Goal: Transaction & Acquisition: Book appointment/travel/reservation

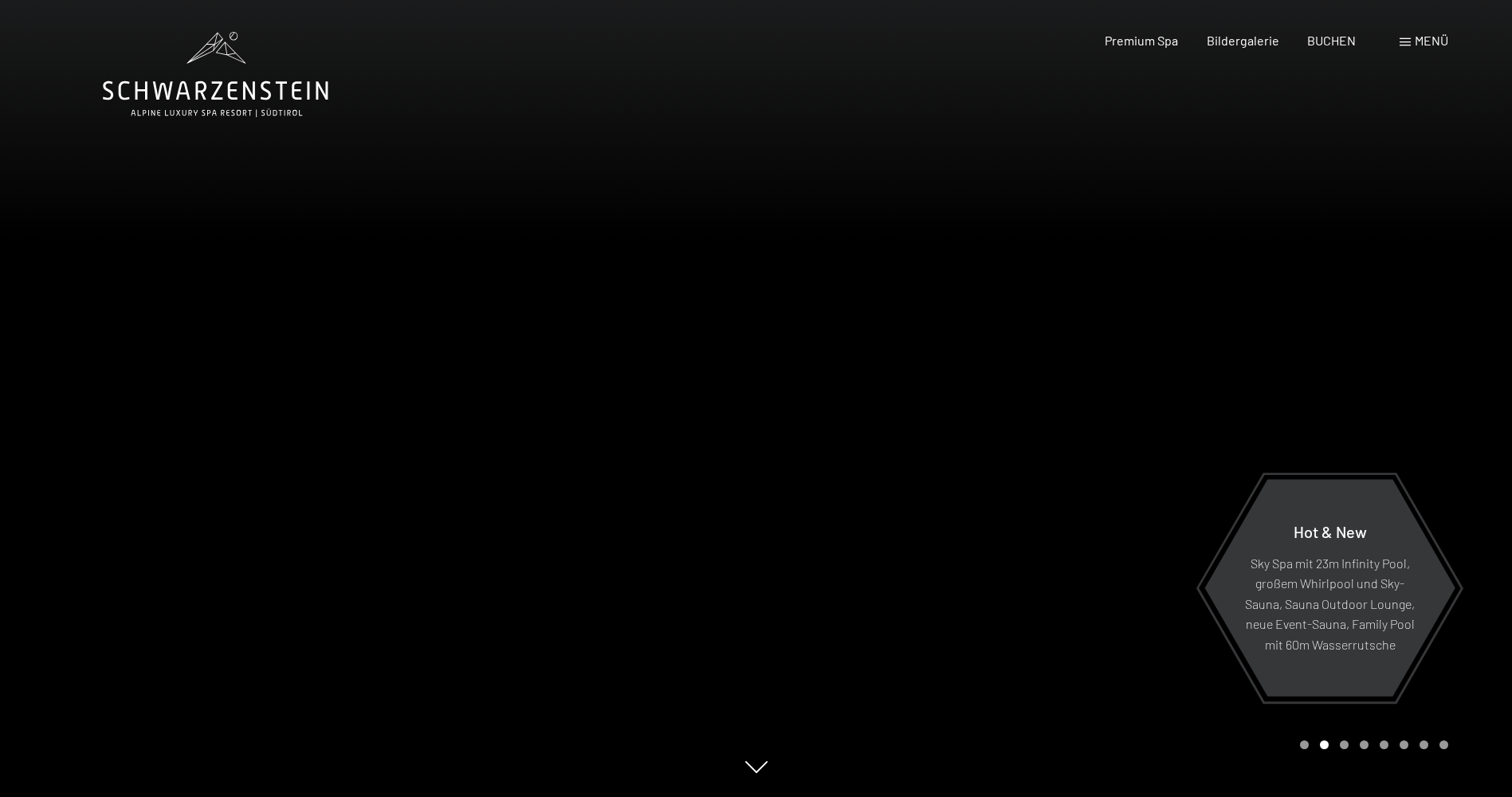
click at [1091, 294] on div at bounding box center [1134, 398] width 756 height 797
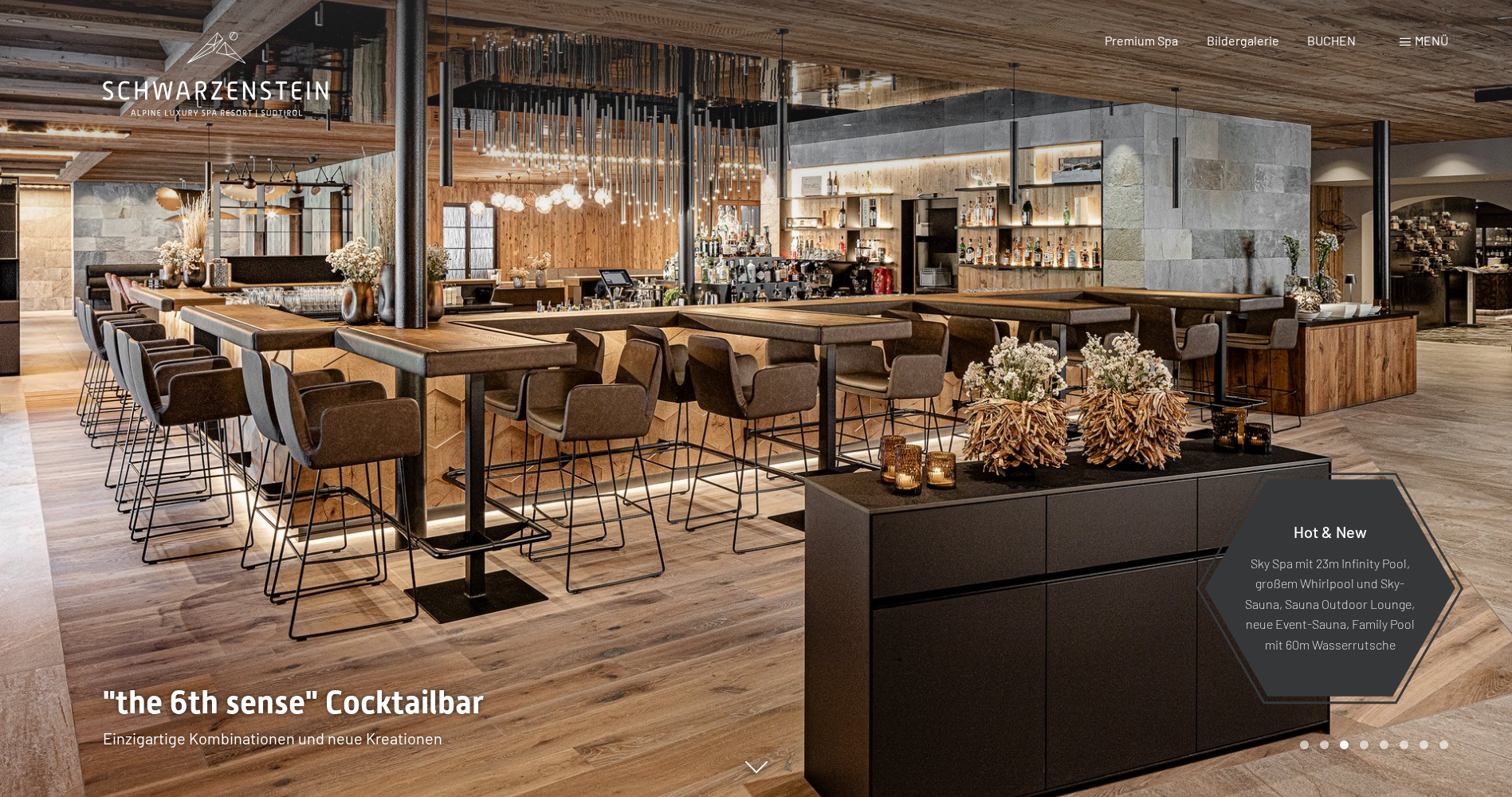
click at [1091, 294] on div at bounding box center [1134, 398] width 756 height 797
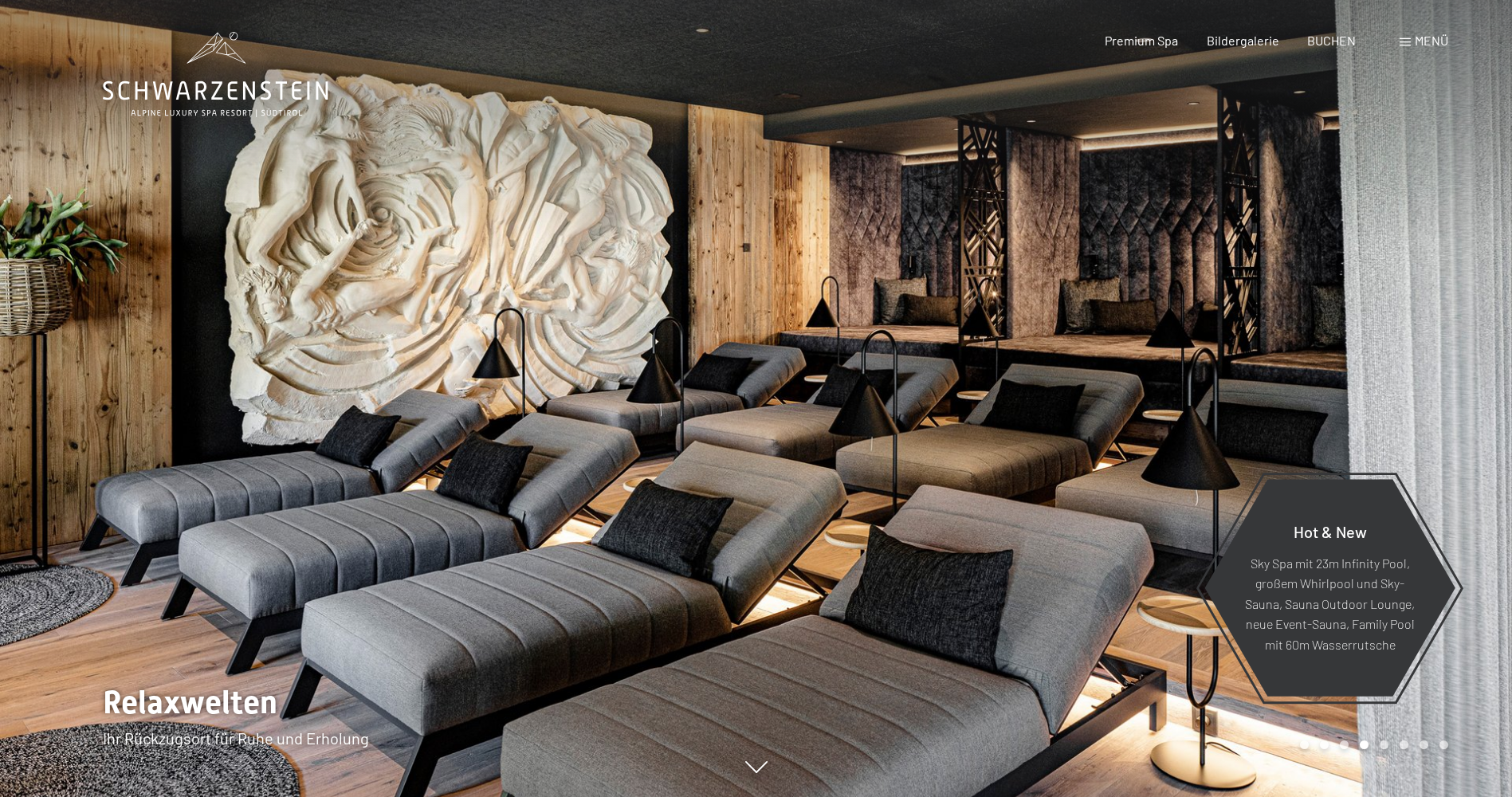
click at [1090, 294] on div at bounding box center [1134, 398] width 756 height 797
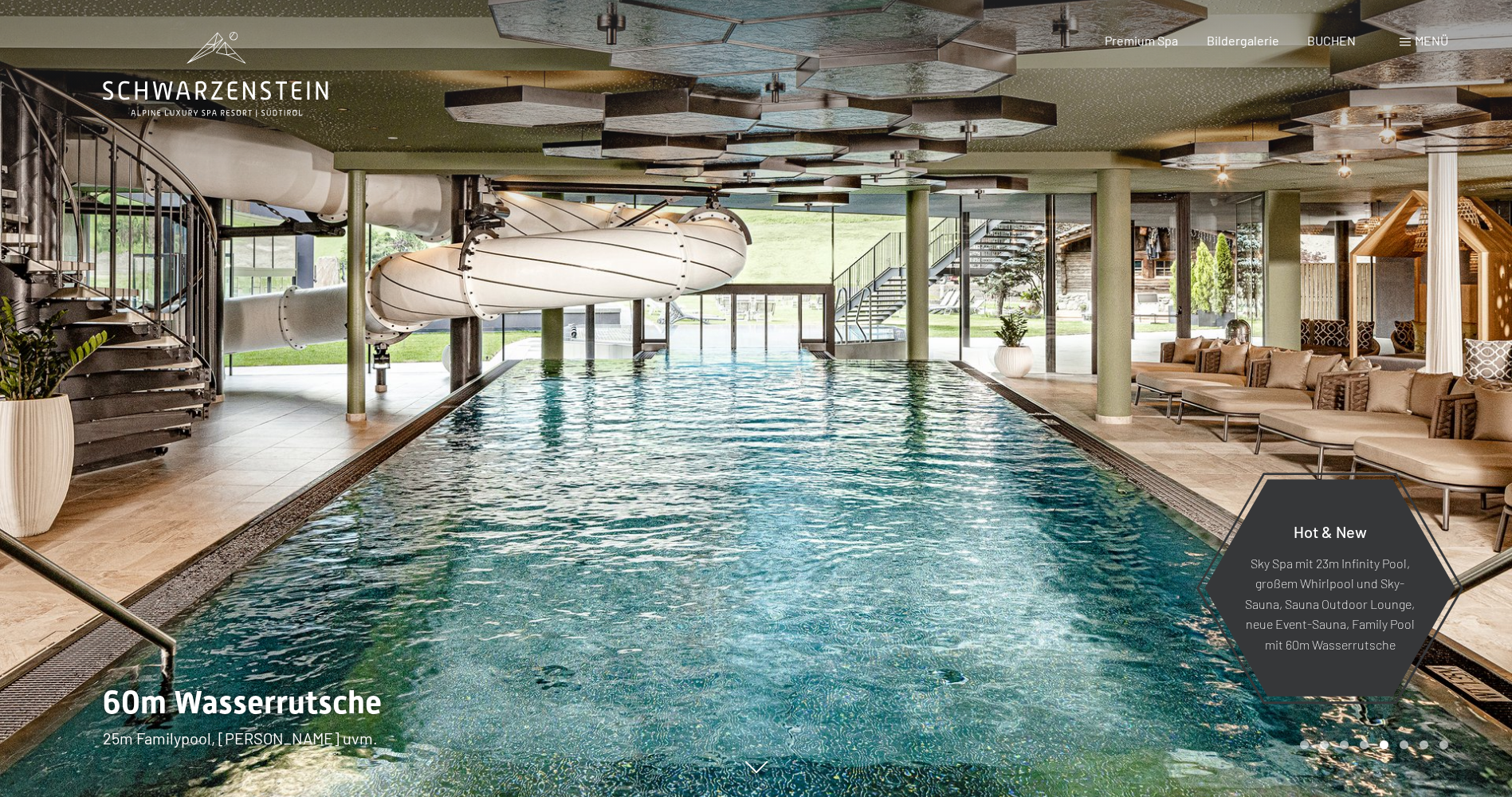
click at [1090, 294] on div at bounding box center [1134, 398] width 756 height 797
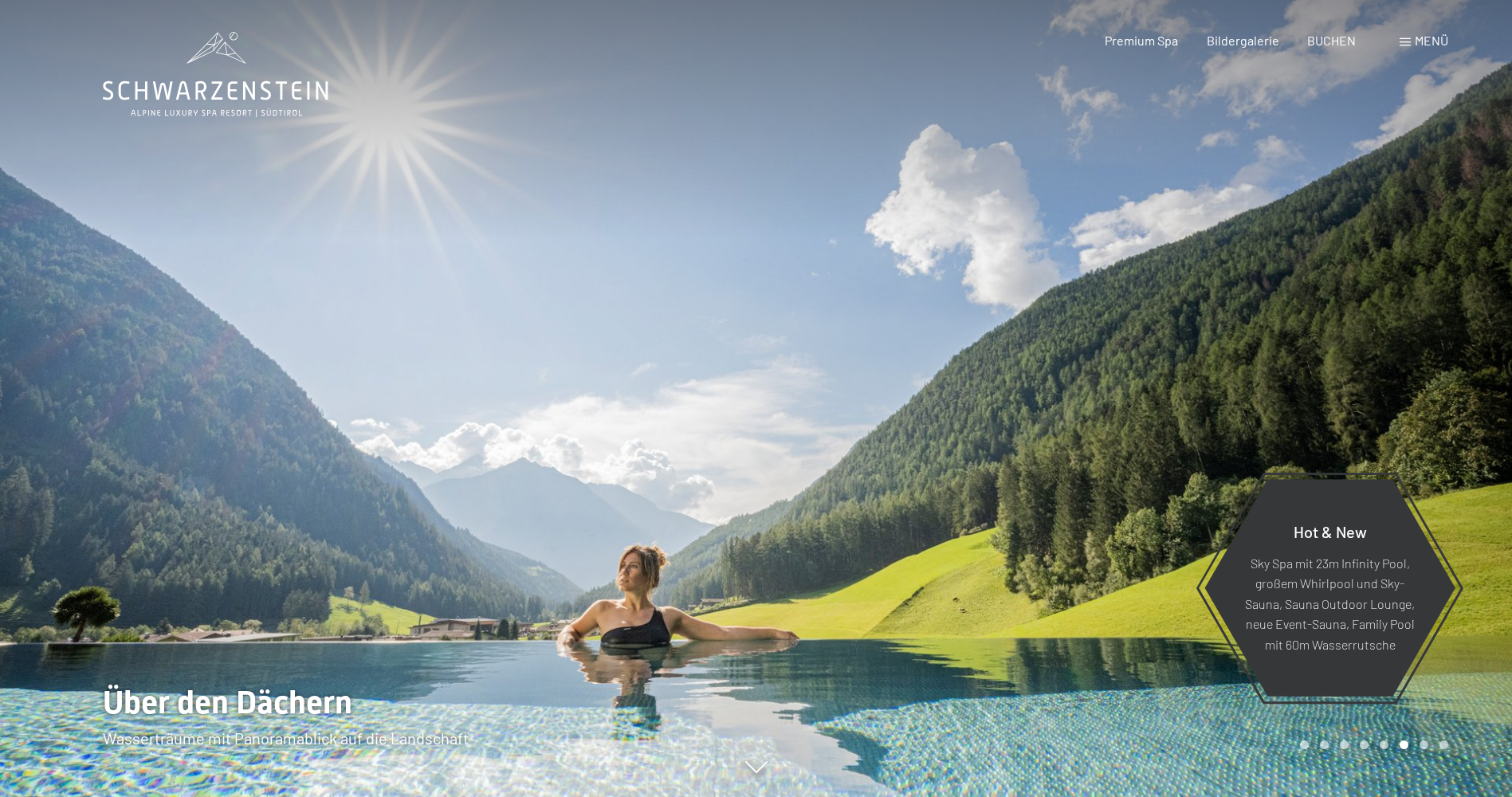
click at [1090, 294] on div at bounding box center [1134, 398] width 756 height 797
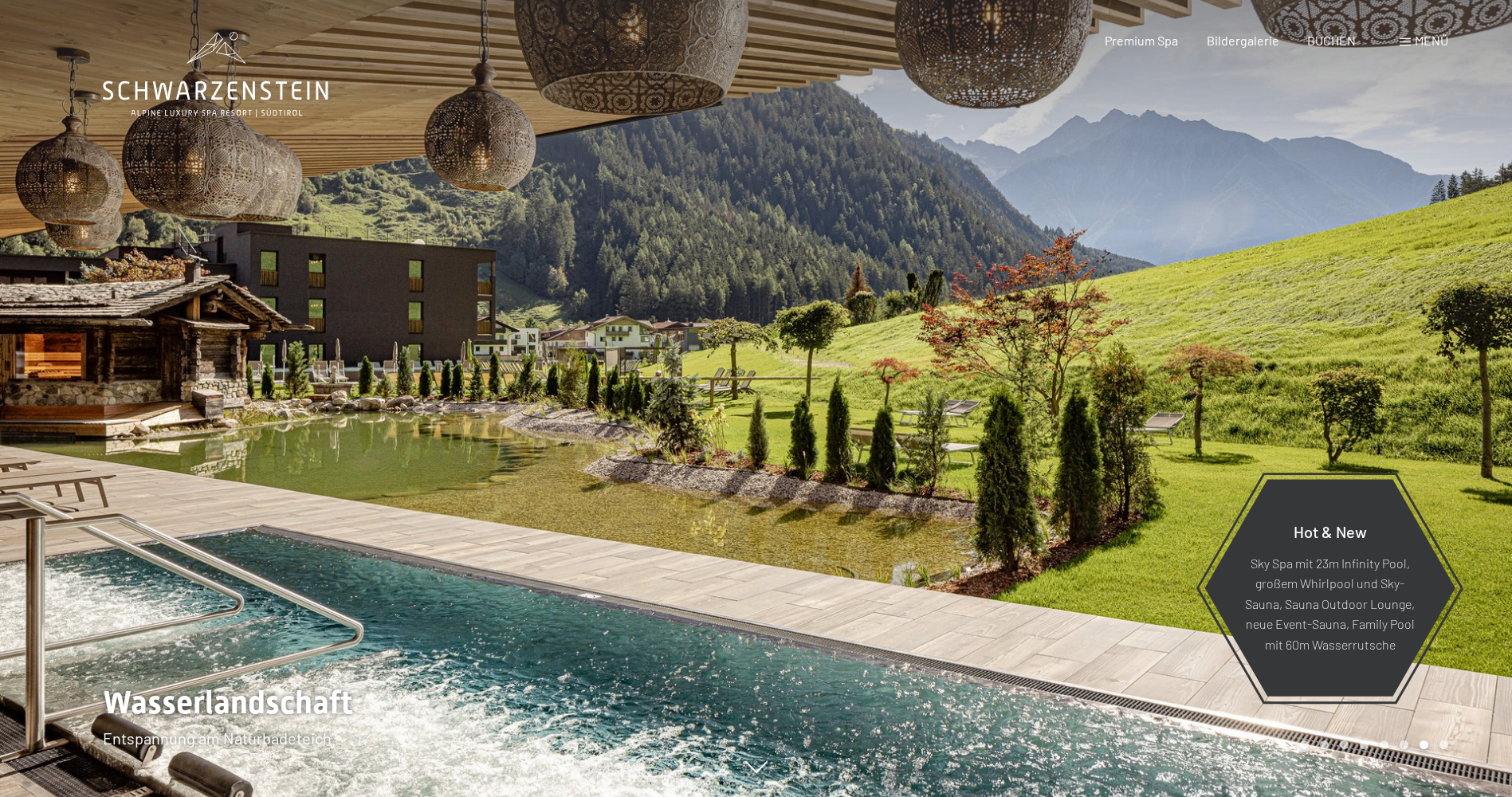
click at [1409, 43] on span at bounding box center [1404, 42] width 11 height 8
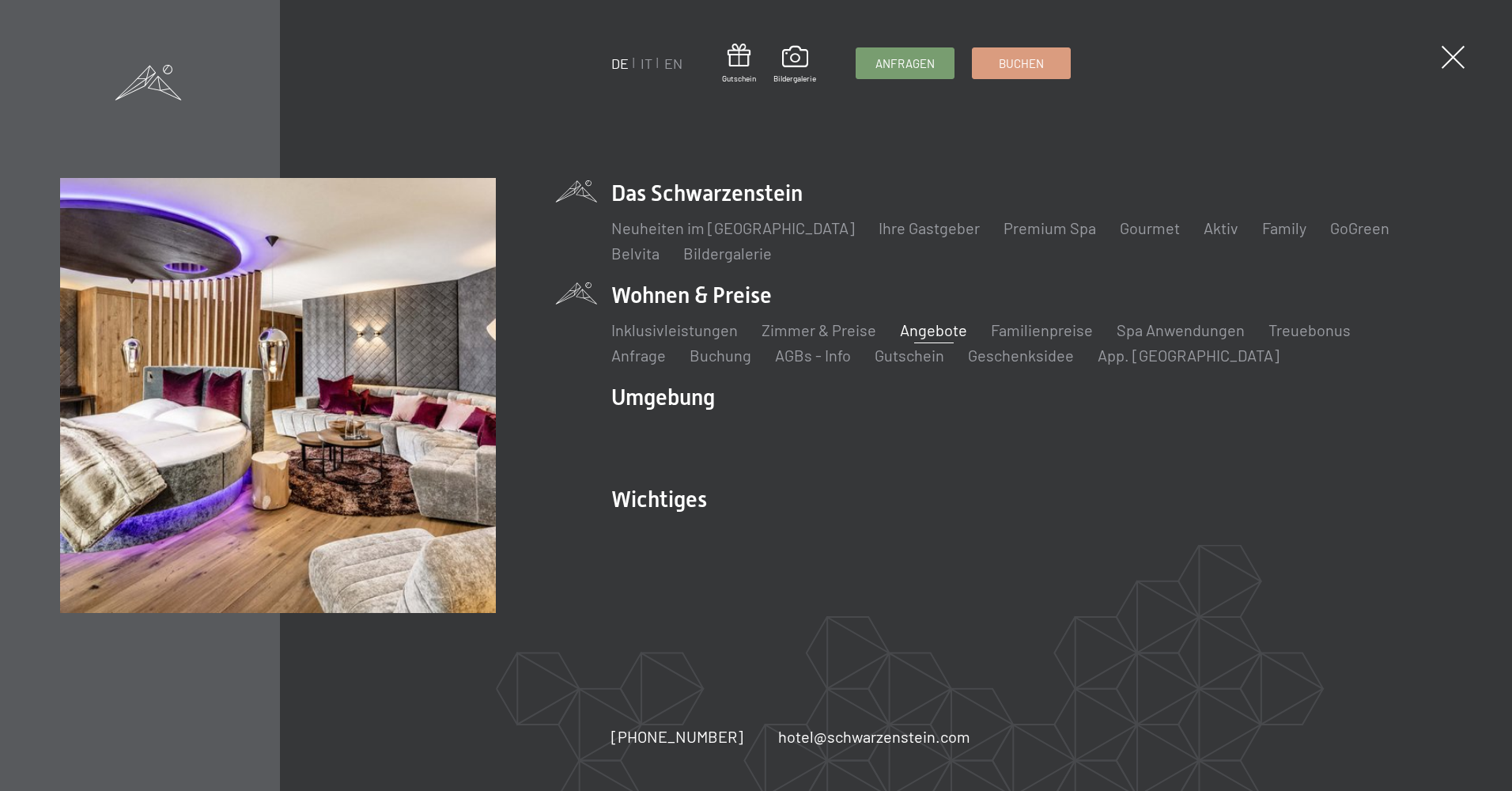
click at [935, 324] on link "Angebote" at bounding box center [933, 329] width 67 height 19
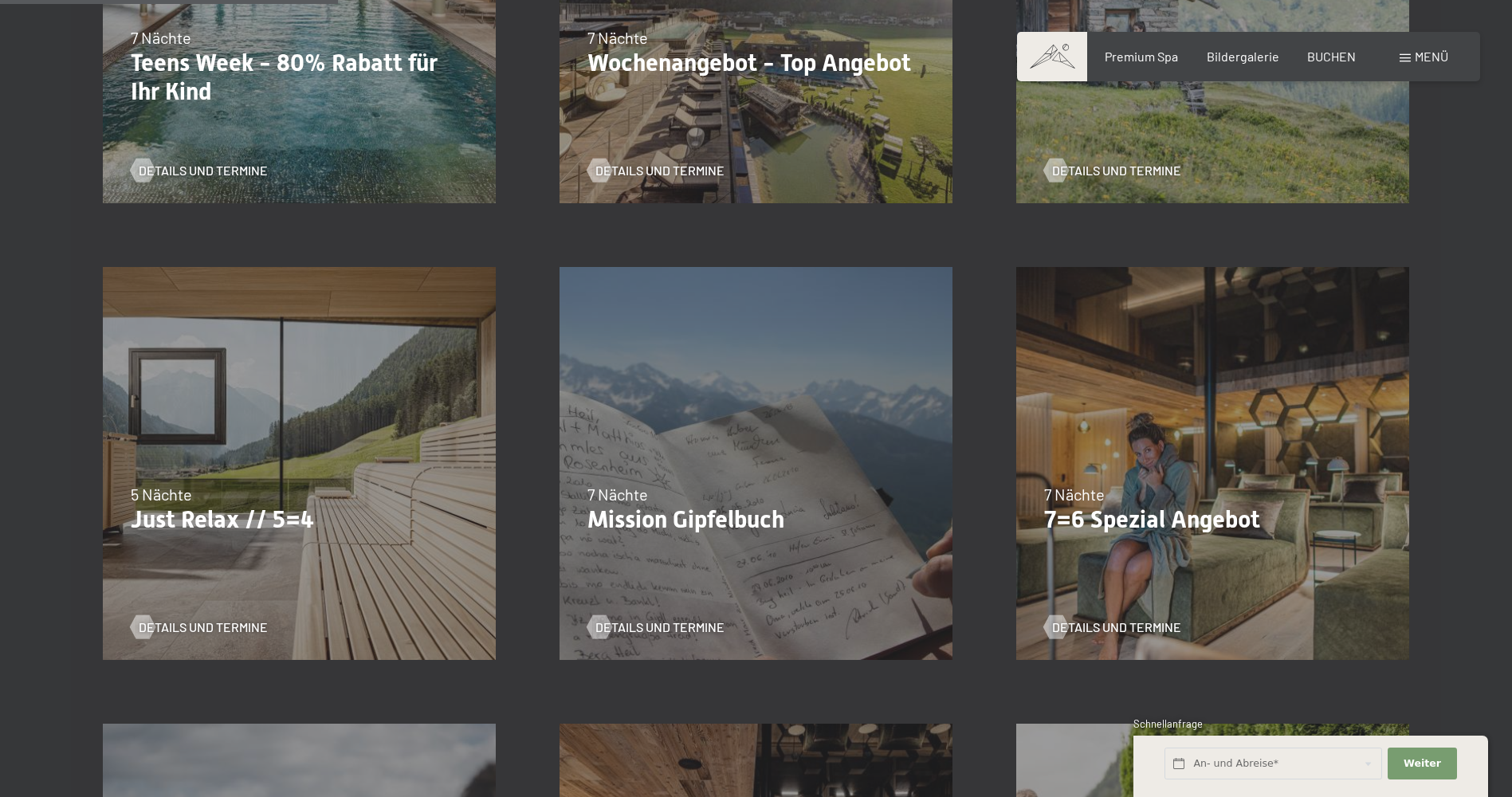
scroll to position [718, 0]
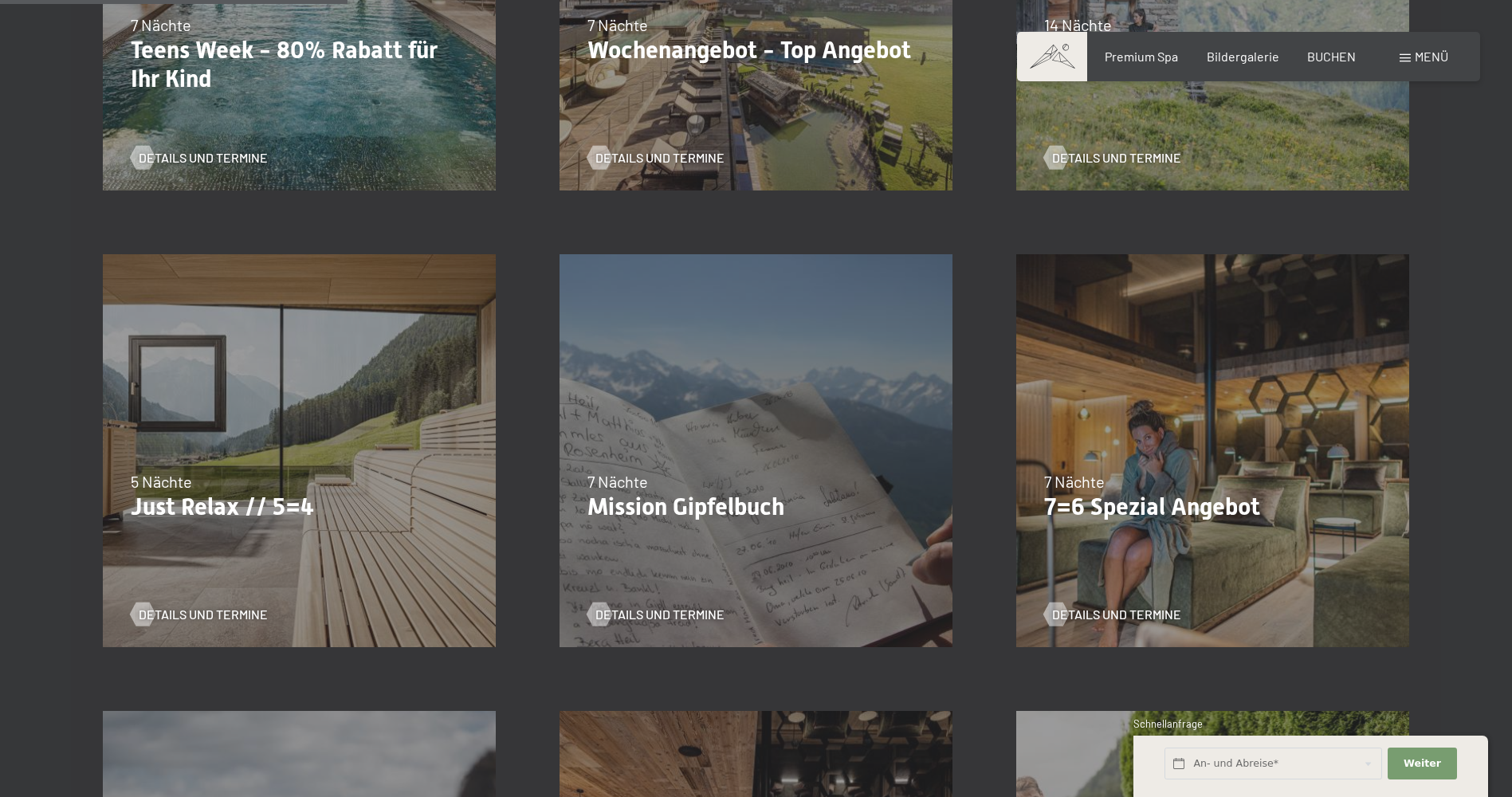
click at [1121, 555] on div "04.10.–26.10.2025 01.11.–21.12.2025 10.01.–01.02.2026 07.03.–29.03.2026 16.05.–…" at bounding box center [1213, 451] width 457 height 457
click at [1116, 614] on span "Details und Termine" at bounding box center [1132, 614] width 129 height 18
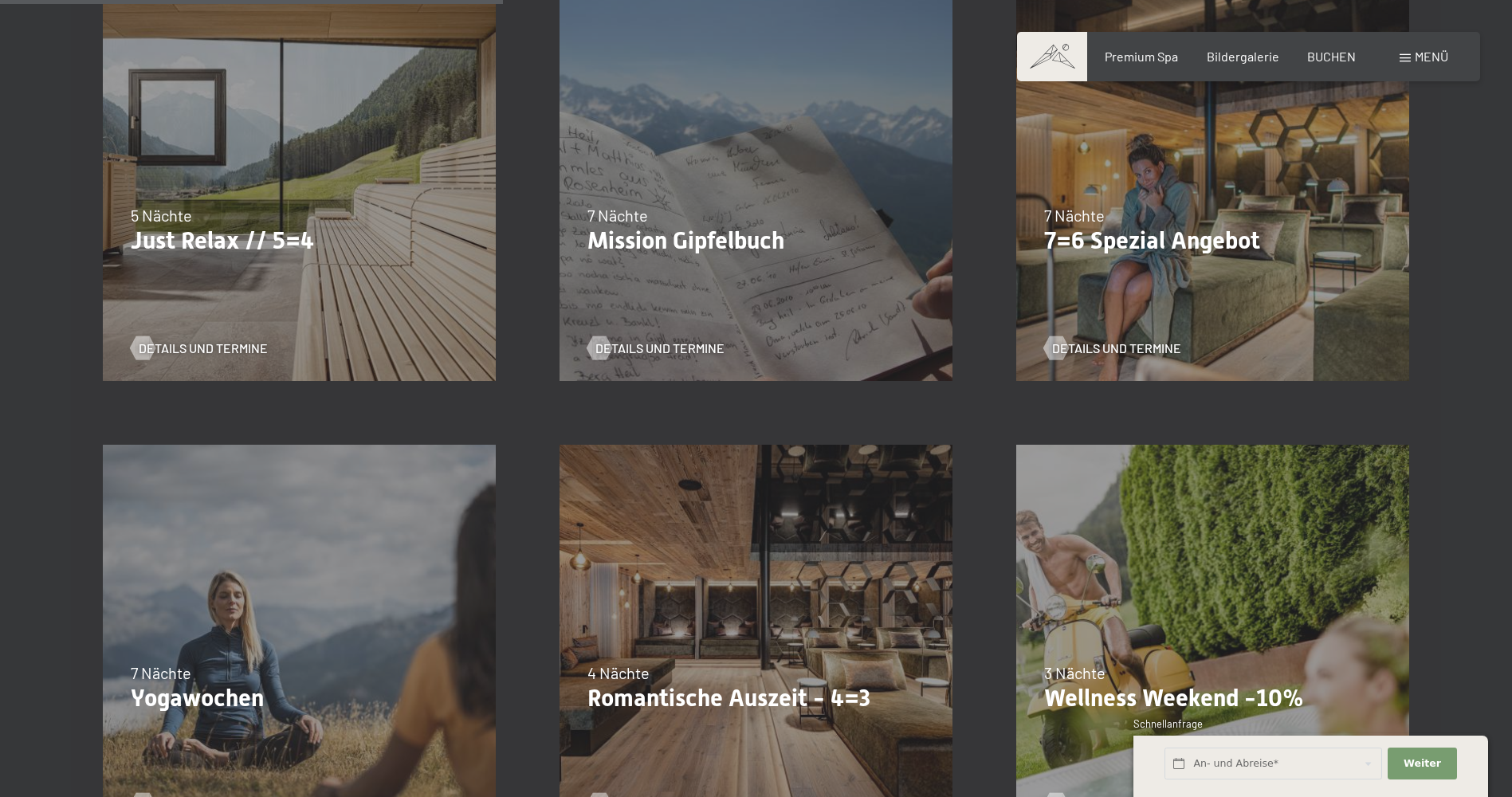
scroll to position [983, 0]
click at [249, 349] on span "Details und Termine" at bounding box center [218, 349] width 129 height 18
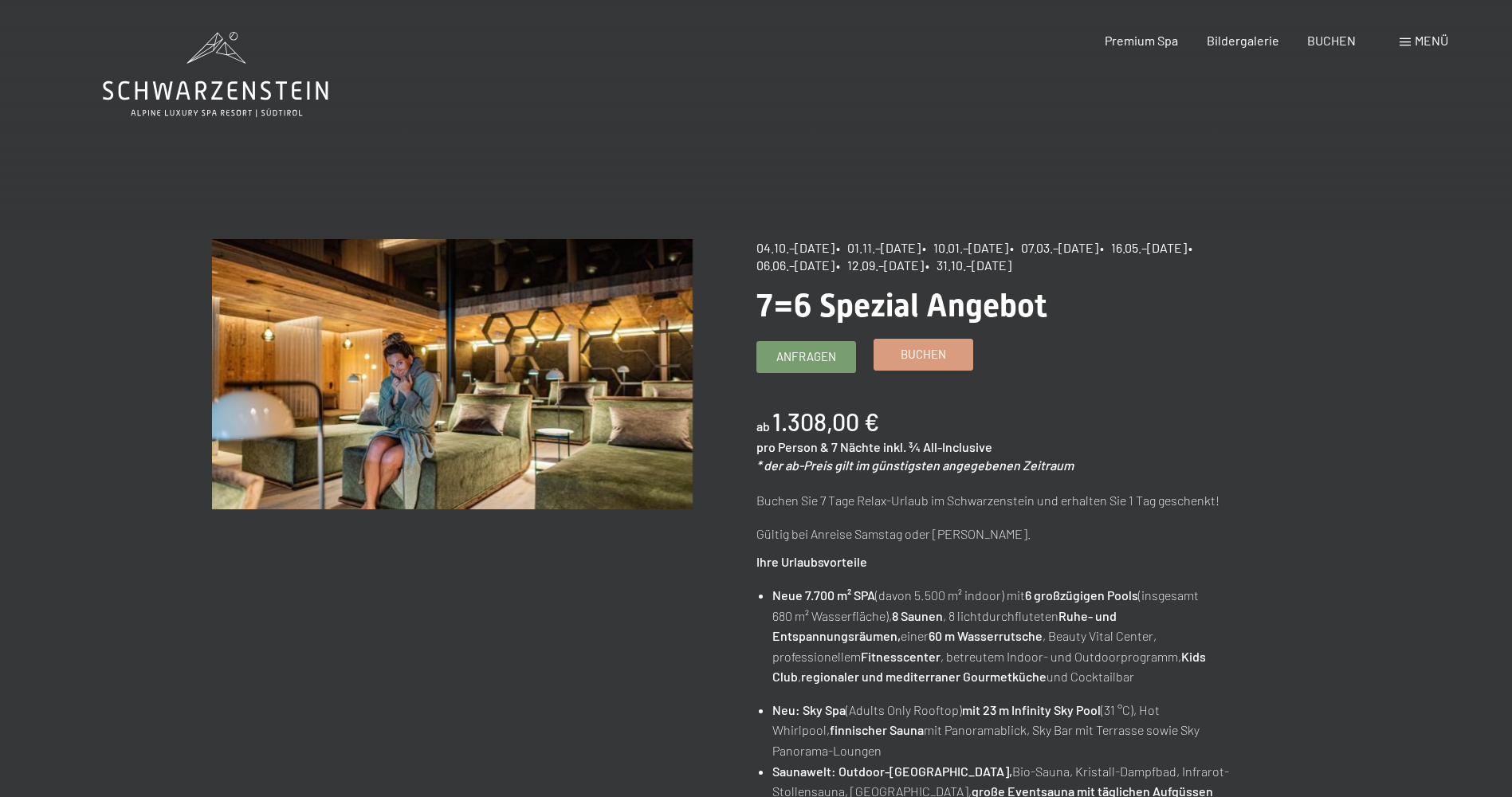
click at [929, 352] on span "Buchen" at bounding box center [923, 354] width 45 height 17
click at [931, 358] on span "Buchen" at bounding box center [923, 354] width 45 height 17
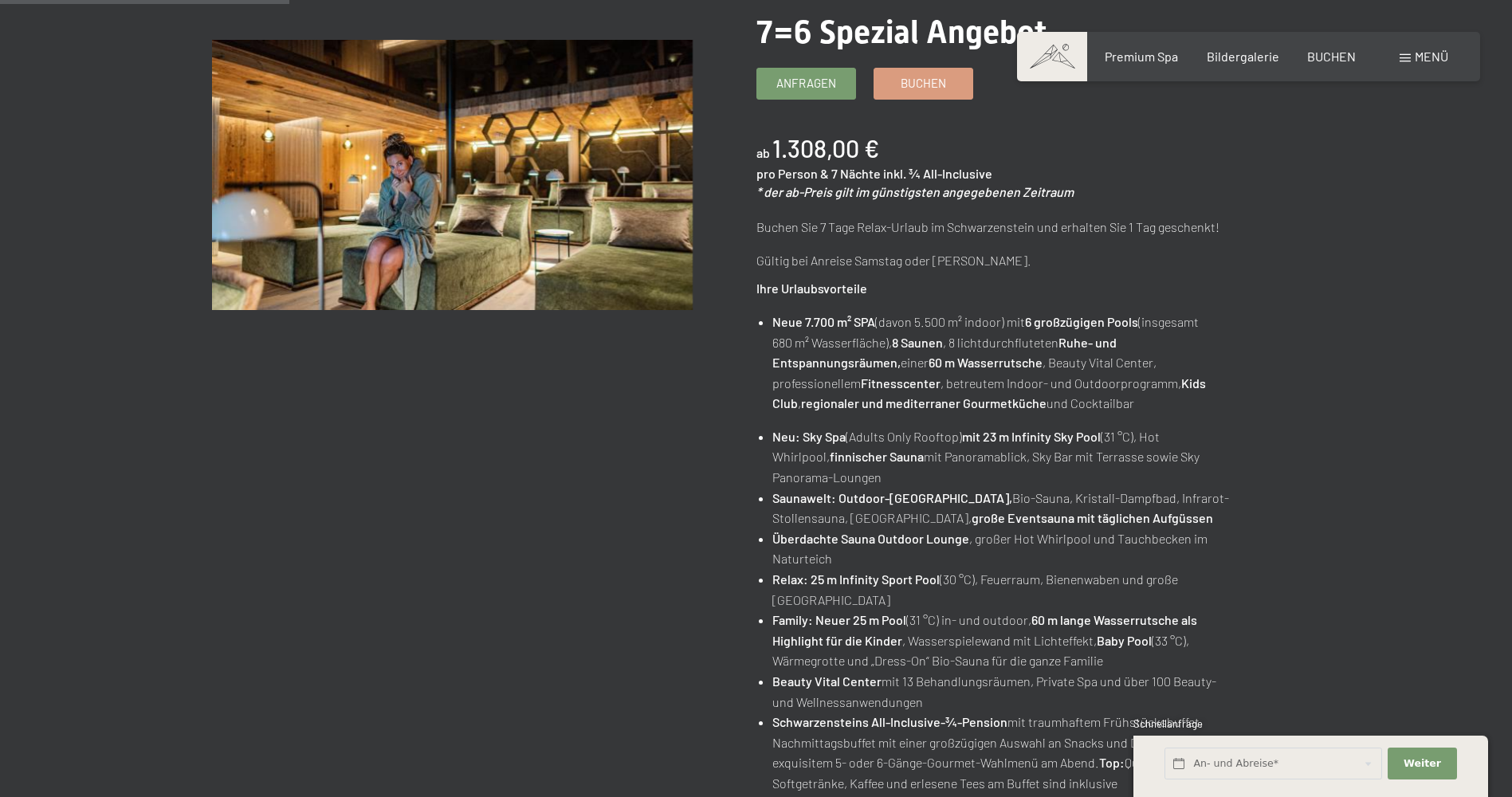
scroll to position [345, 0]
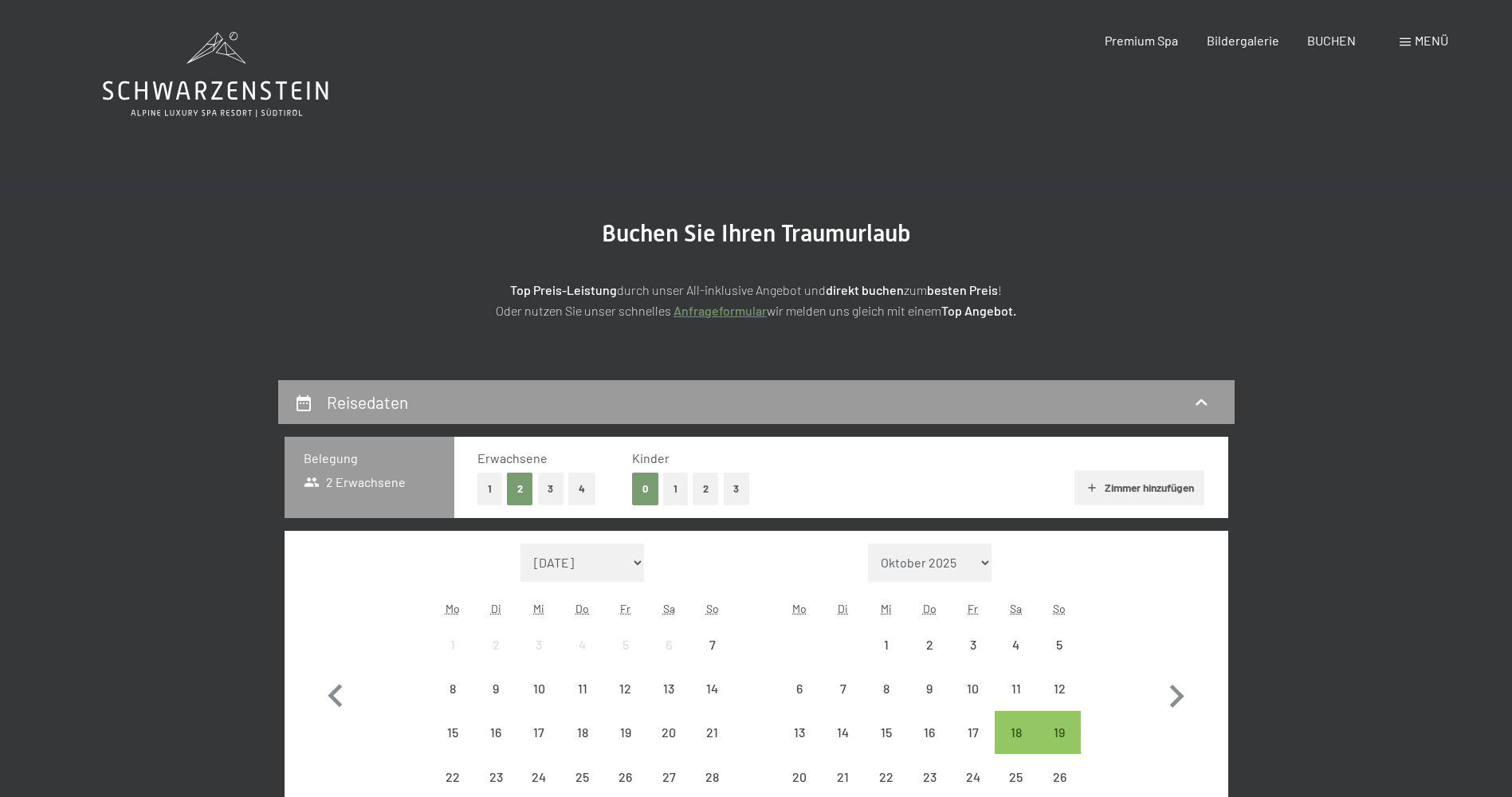
select select "2025-10-01"
select select "2025-11-01"
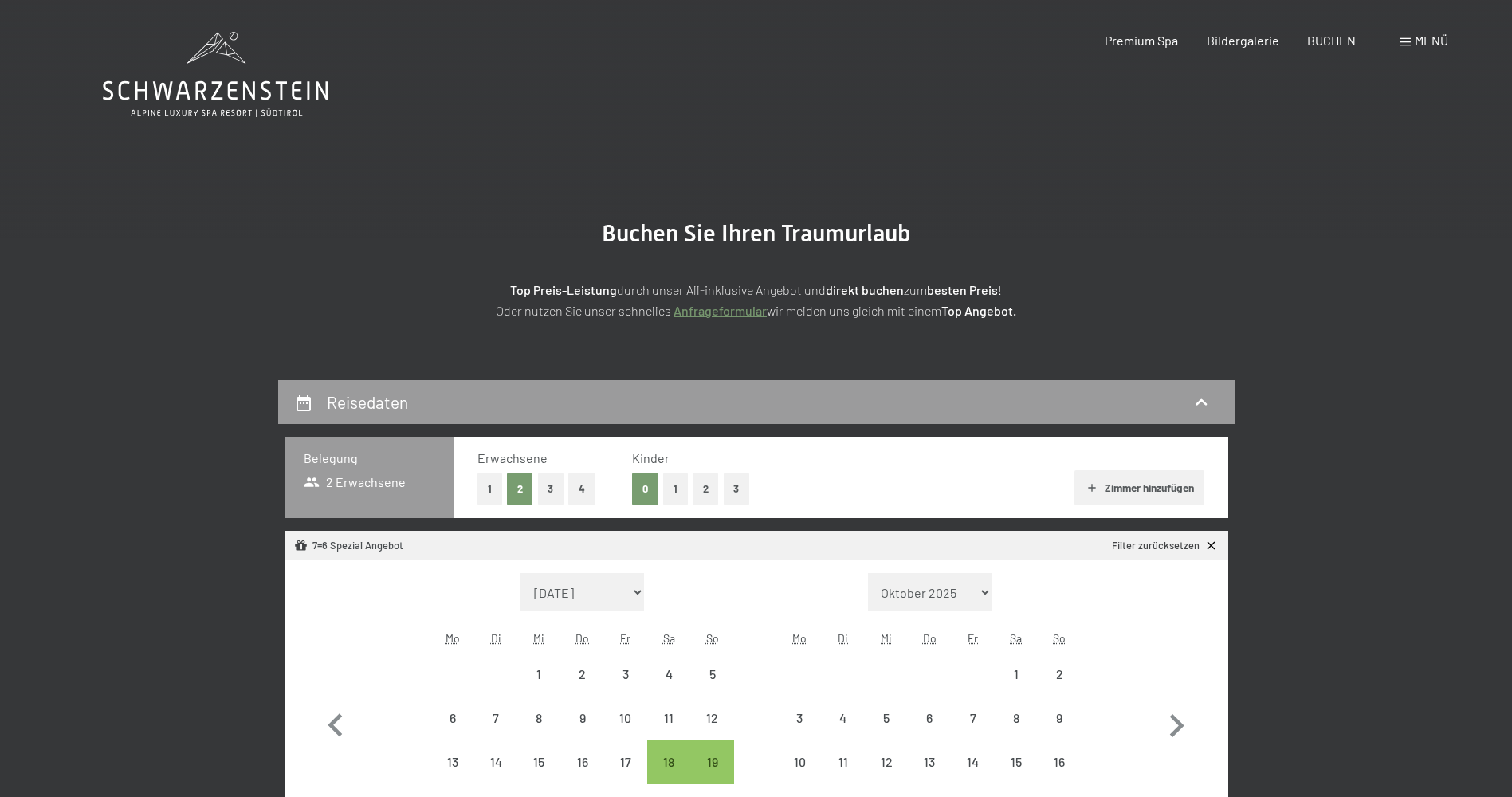
select select "2025-10-01"
select select "2025-11-01"
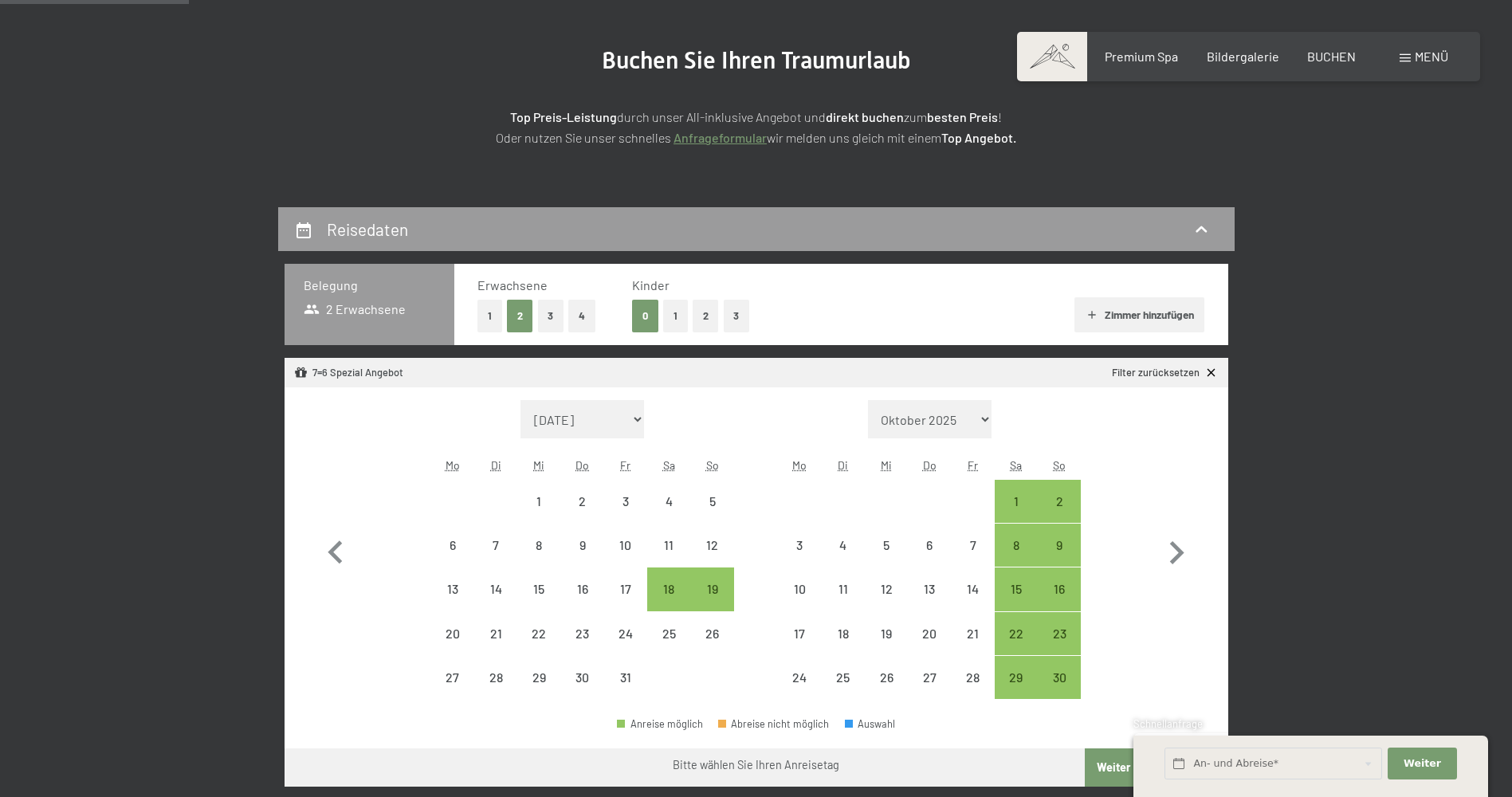
scroll to position [265, 0]
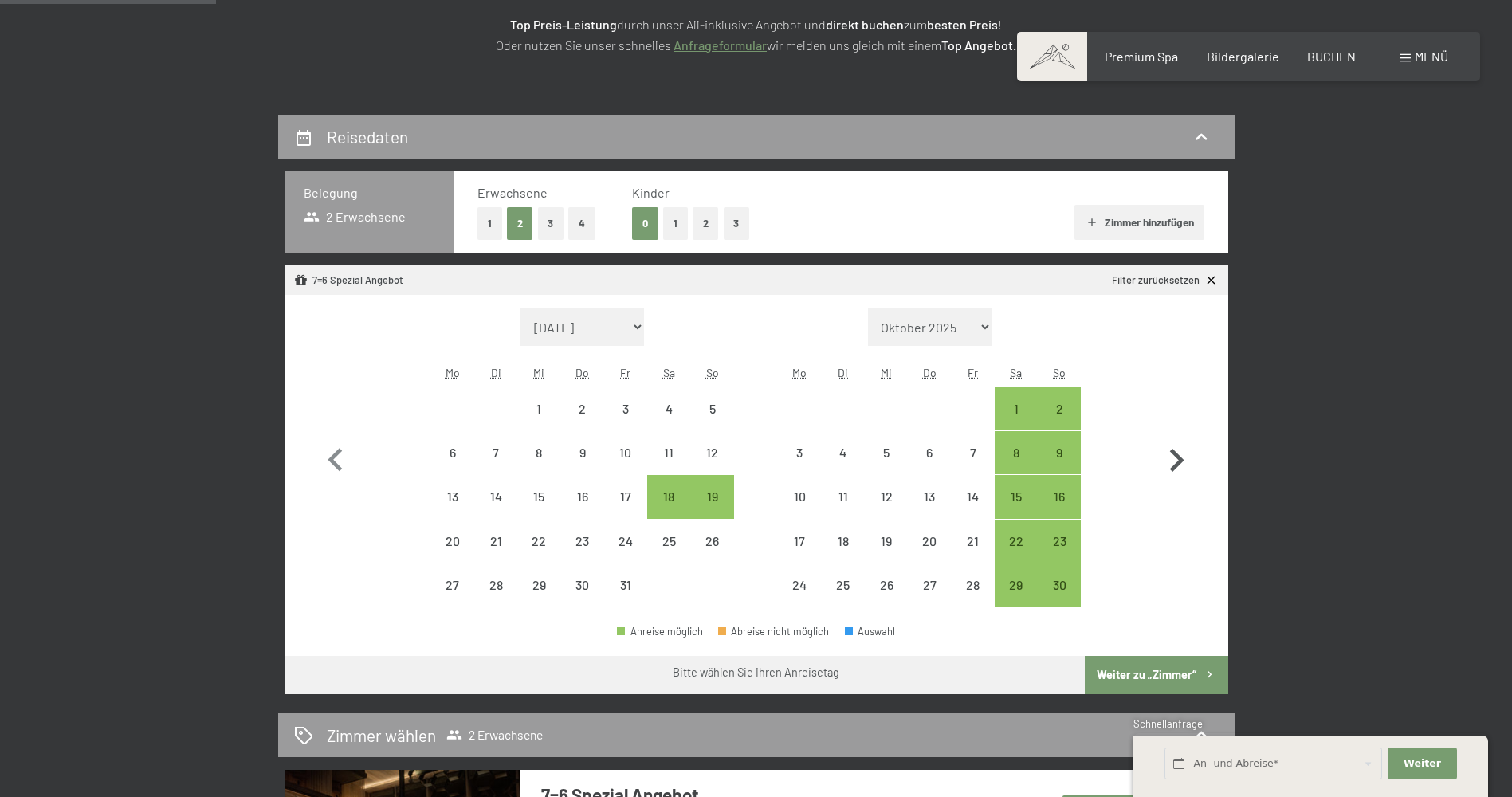
click at [1171, 464] on icon "button" at bounding box center [1177, 461] width 46 height 46
select select "[DATE]"
select select "2025-12-01"
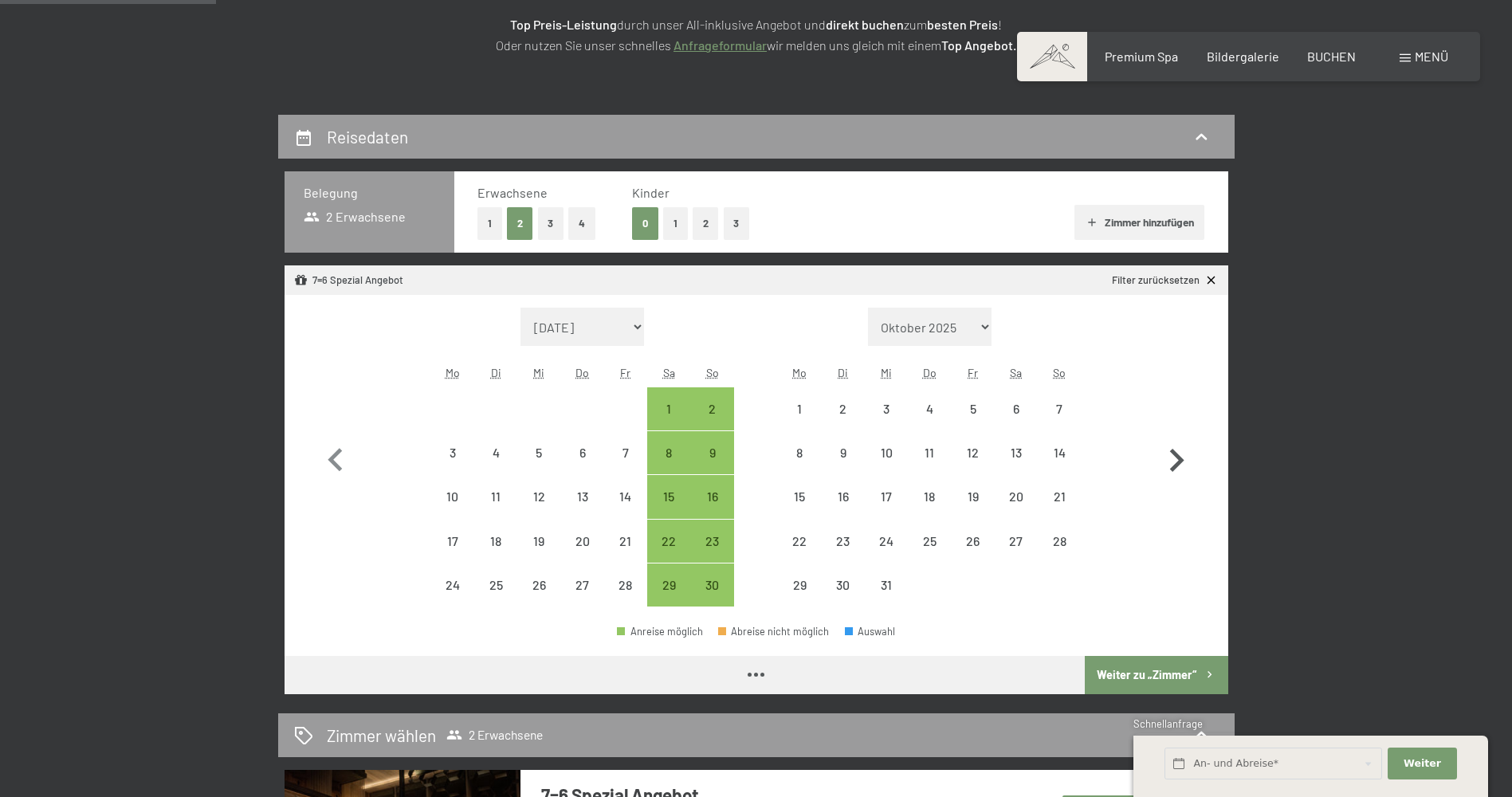
click at [1171, 464] on icon "button" at bounding box center [1177, 461] width 46 height 46
select select "2025-12-01"
select select "2026-01-01"
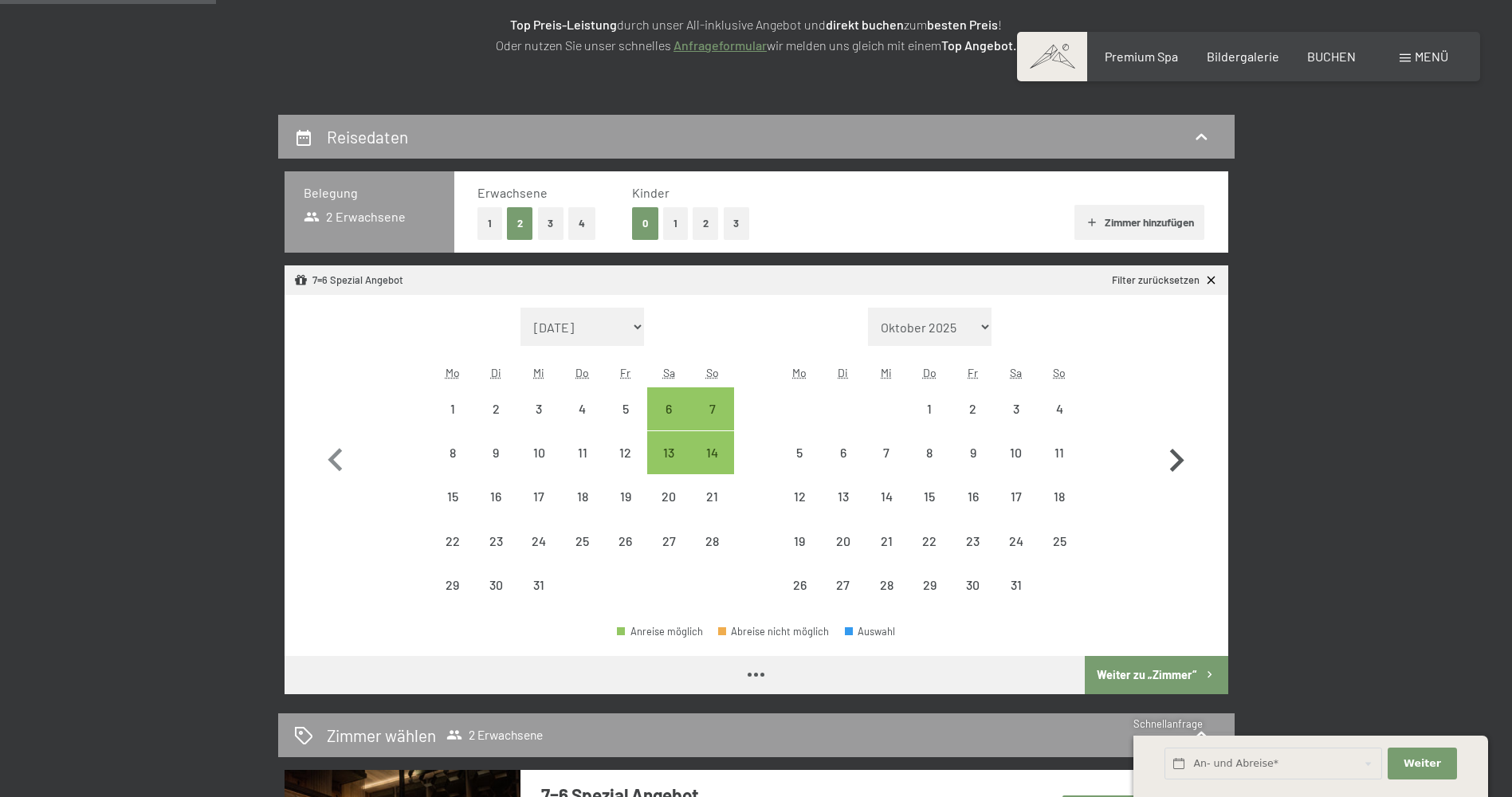
click at [1171, 464] on icon "button" at bounding box center [1177, 461] width 46 height 46
select select "2026-01-01"
select select "2026-02-01"
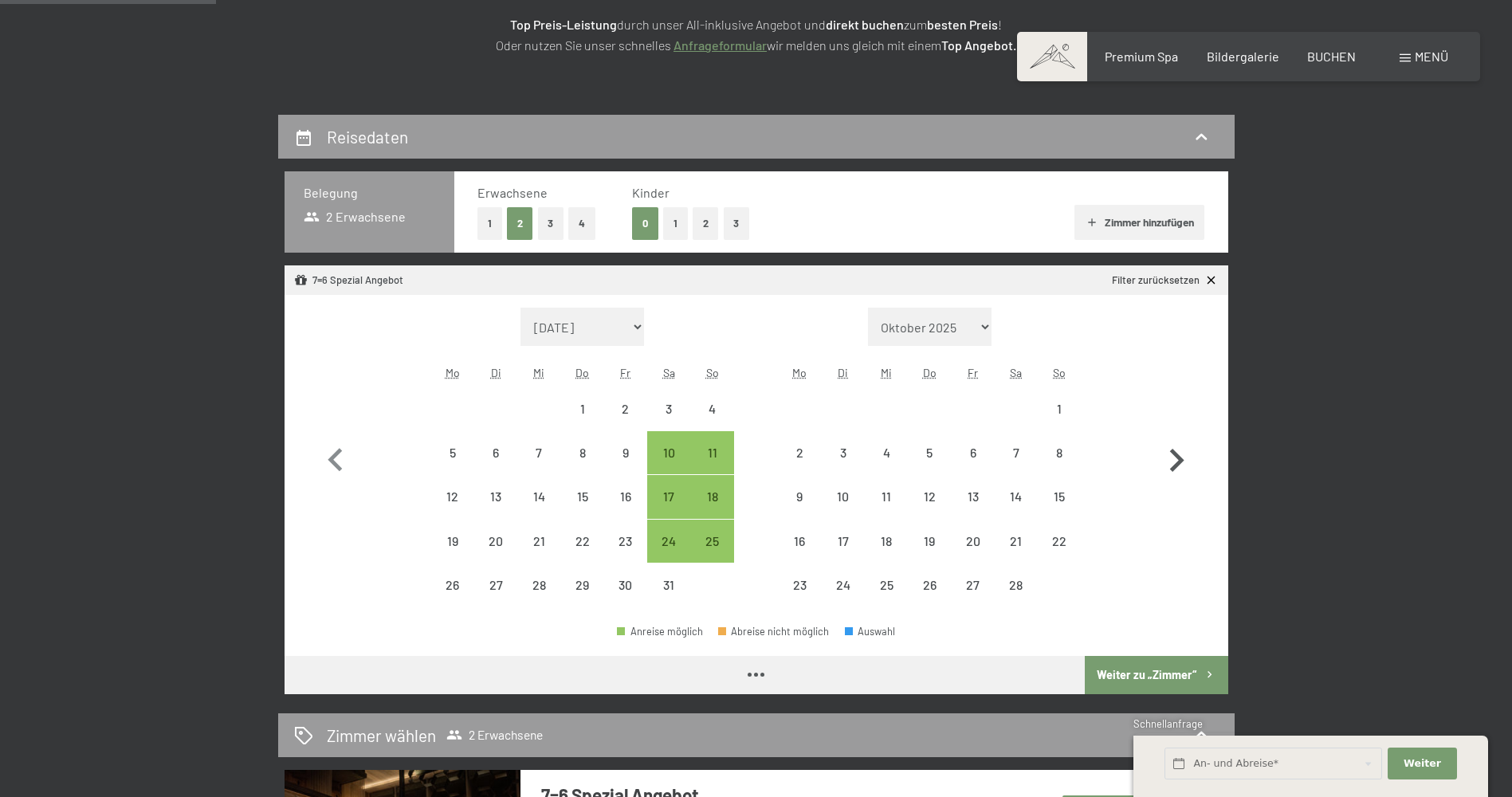
select select "2026-01-01"
select select "2026-02-01"
click at [1171, 464] on icon "button" at bounding box center [1177, 461] width 46 height 46
select select "2026-02-01"
select select "2026-03-01"
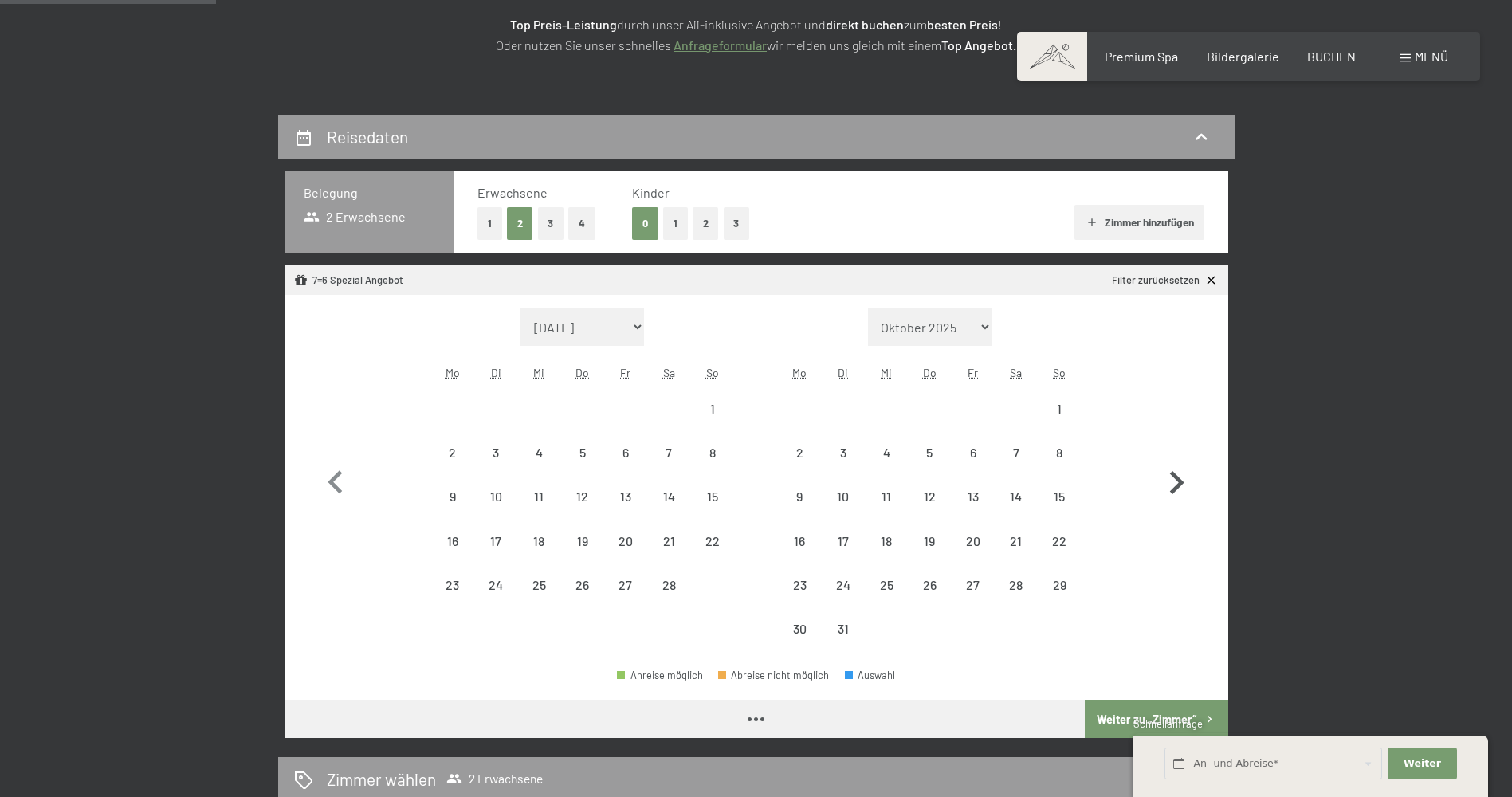
click at [1171, 464] on icon "button" at bounding box center [1177, 483] width 46 height 46
select select "2026-03-01"
select select "[DATE]"
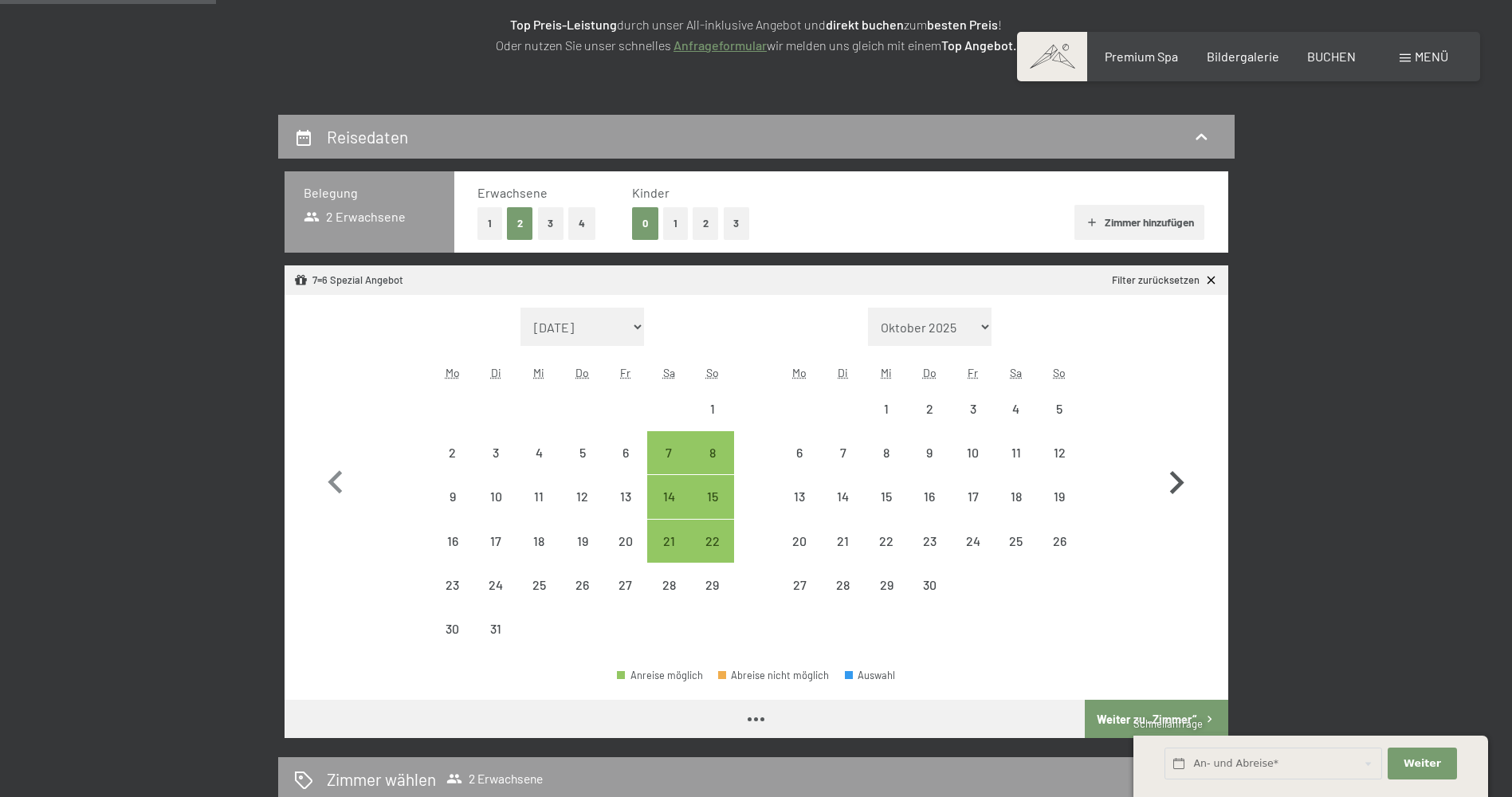
select select "2026-03-01"
select select "2026-04-01"
click at [1171, 464] on icon "button" at bounding box center [1177, 483] width 46 height 46
select select "2026-04-01"
select select "2026-05-01"
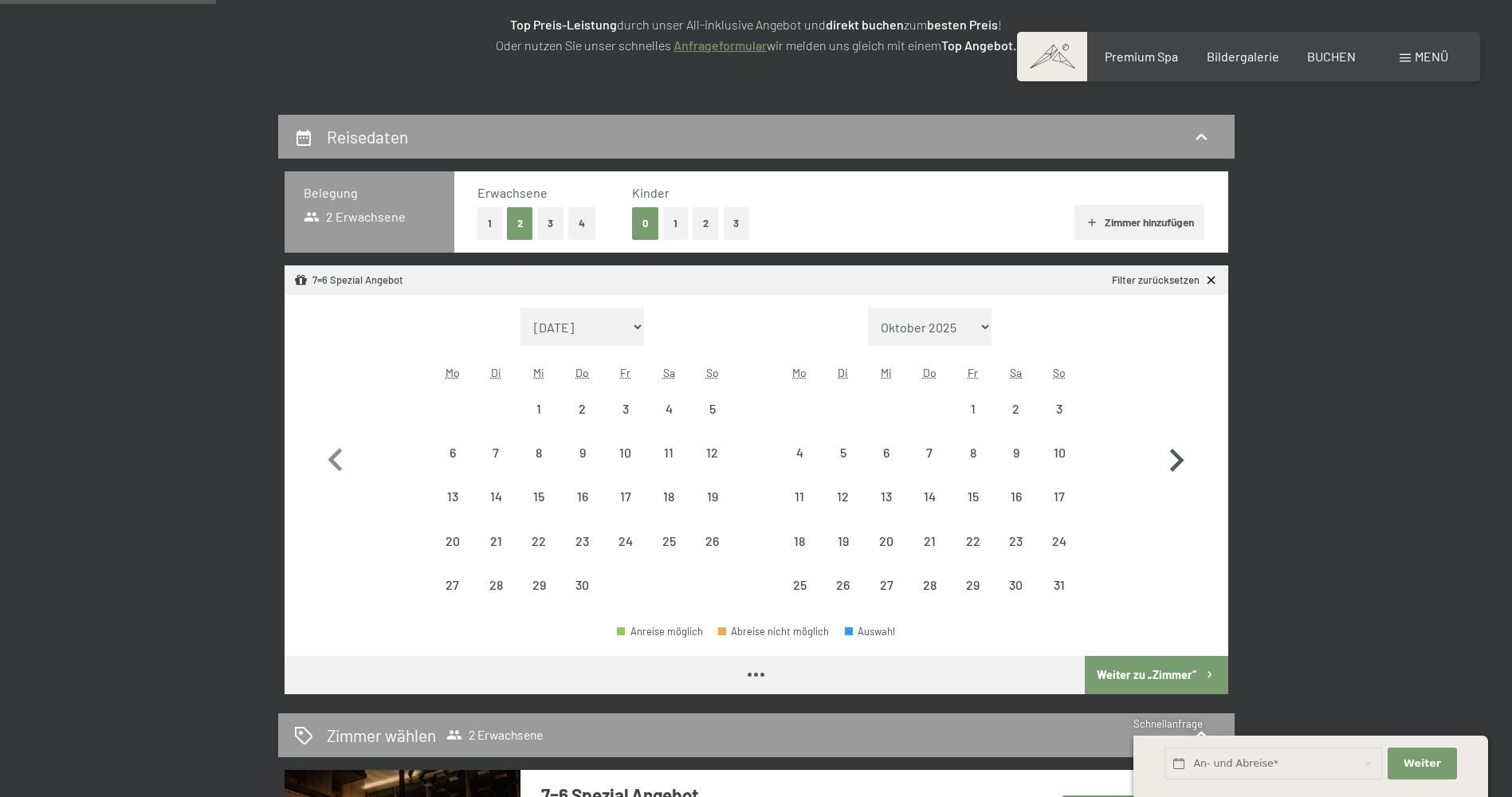
click at [1171, 464] on icon "button" at bounding box center [1177, 461] width 46 height 46
select select "2026-05-01"
select select "2026-06-01"
select select "2026-05-01"
select select "2026-06-01"
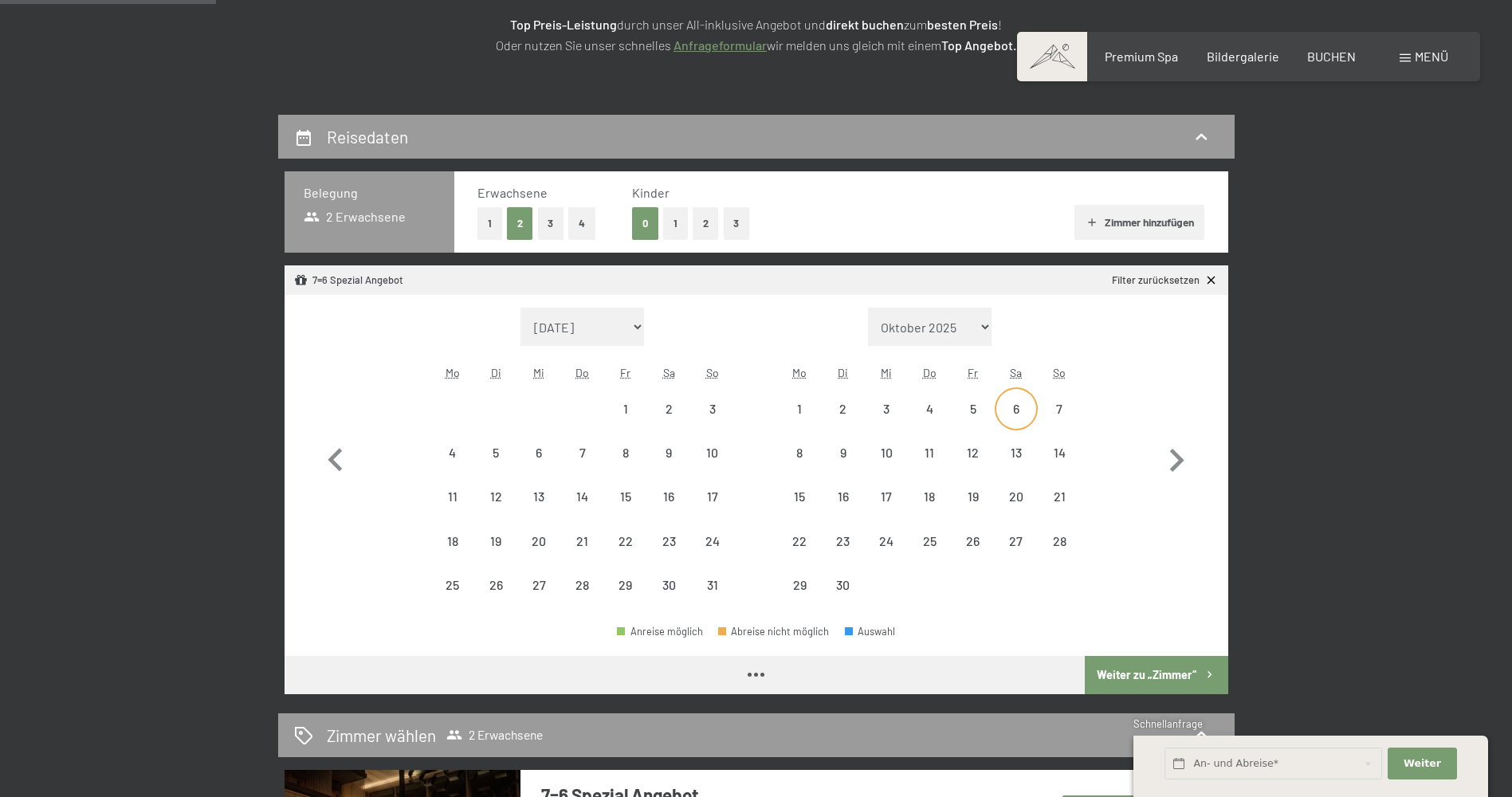
select select "2026-05-01"
select select "2026-06-01"
click at [1054, 407] on div "7" at bounding box center [1059, 422] width 40 height 40
select select "2026-05-01"
select select "2026-06-01"
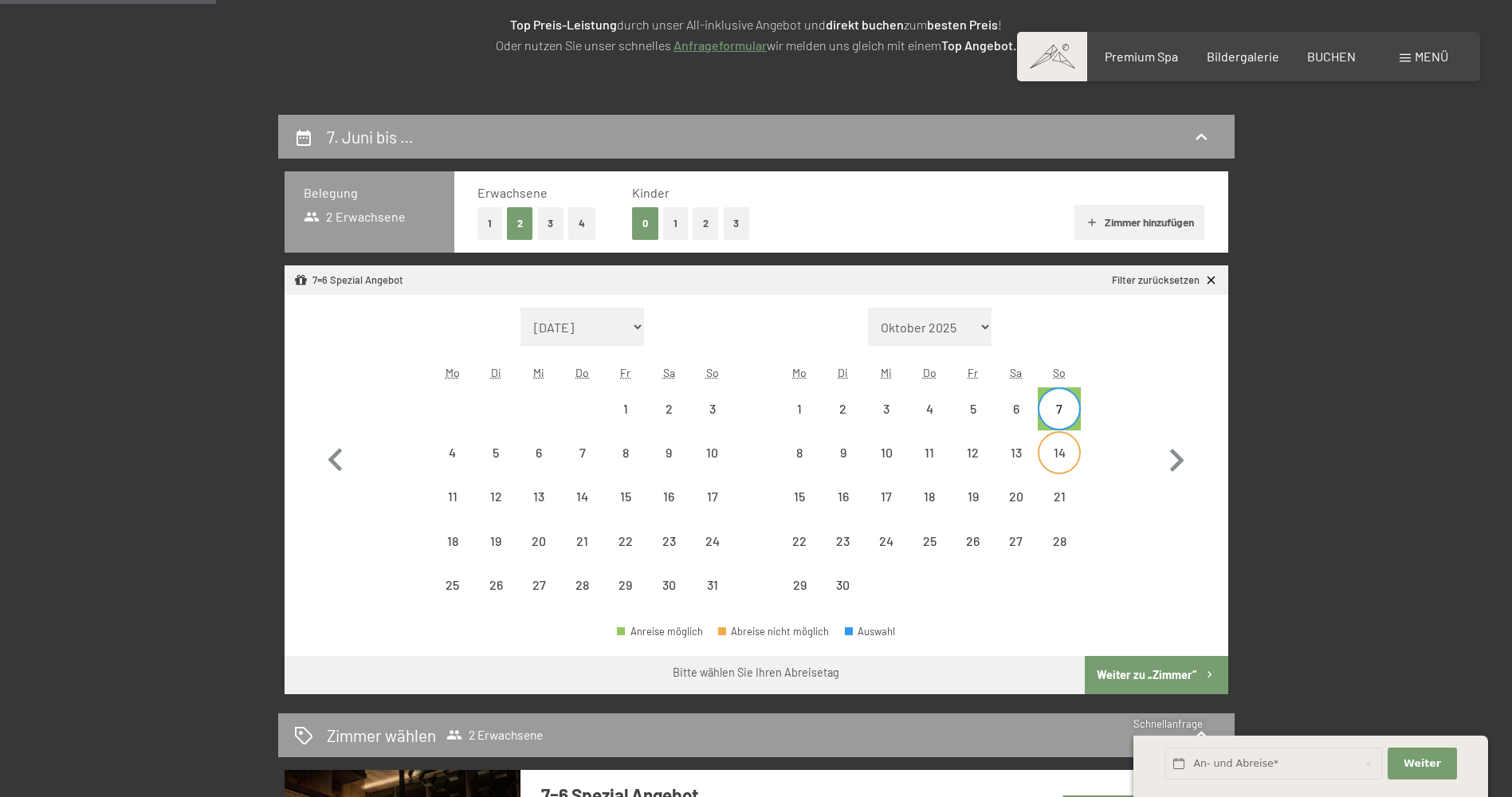
click at [1062, 456] on div "14" at bounding box center [1059, 466] width 40 height 40
select select "2026-05-01"
select select "2026-06-01"
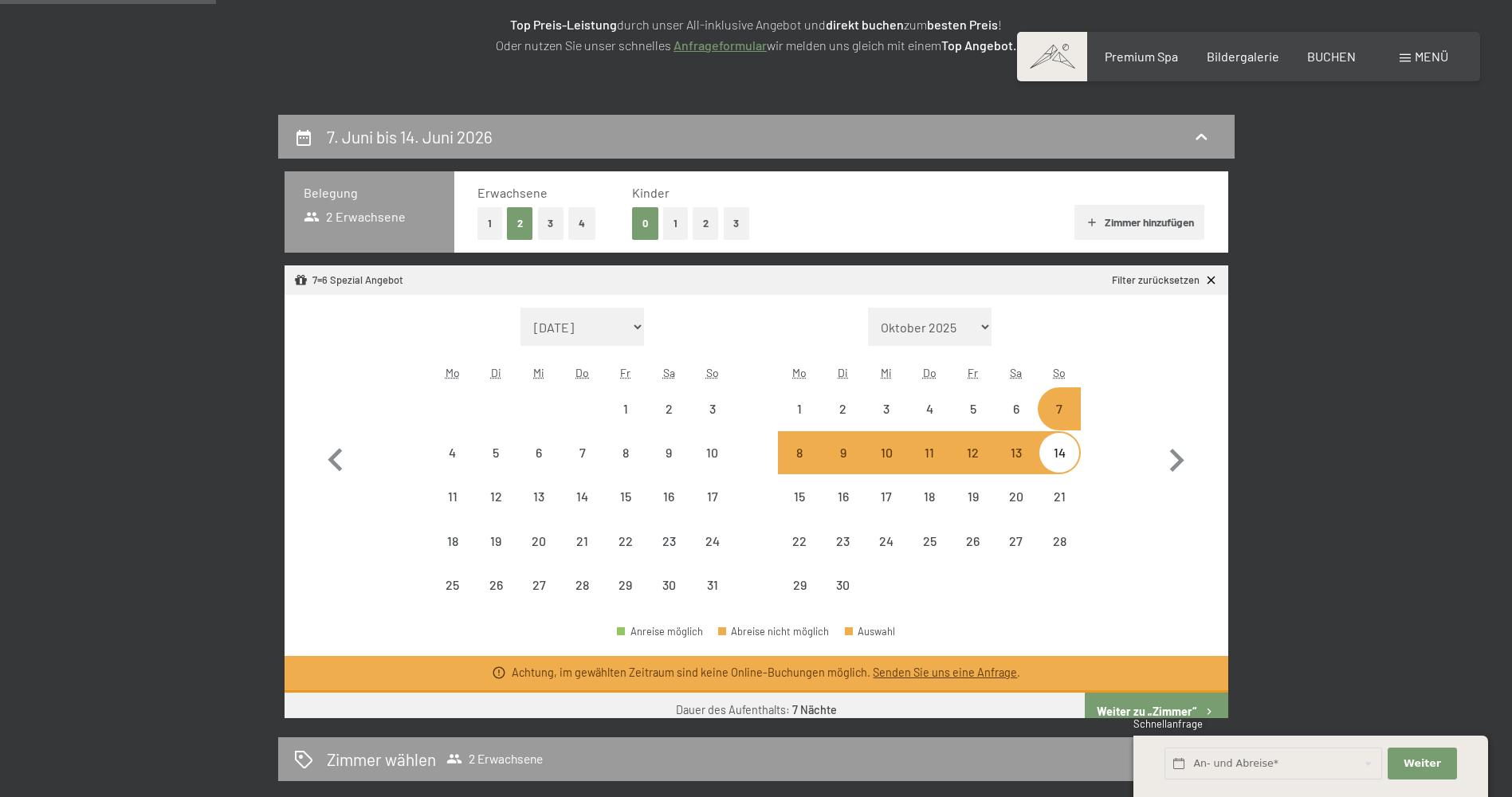
select select "2025-10-01"
select select "2025-11-01"
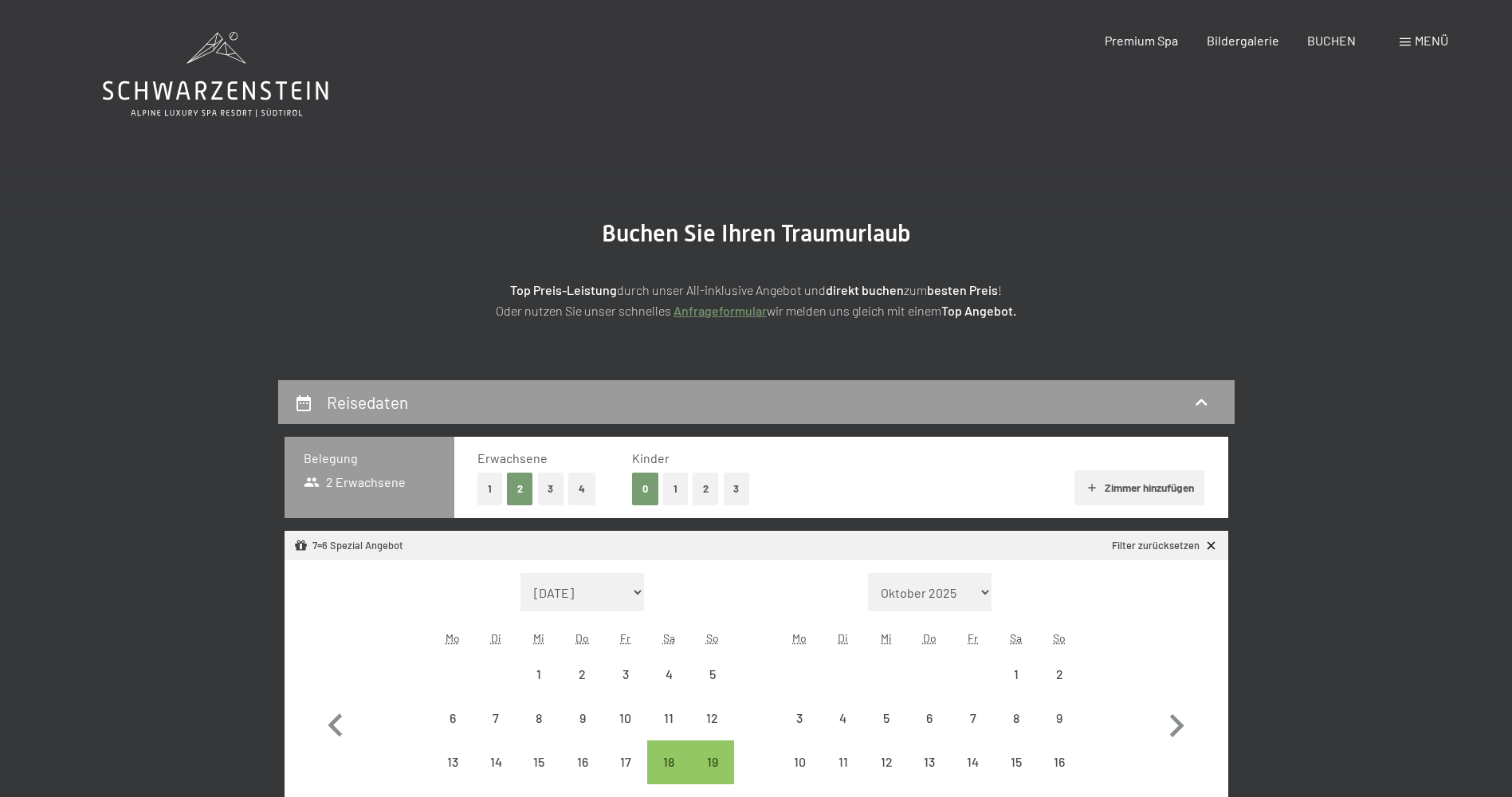
select select "[DATE]"
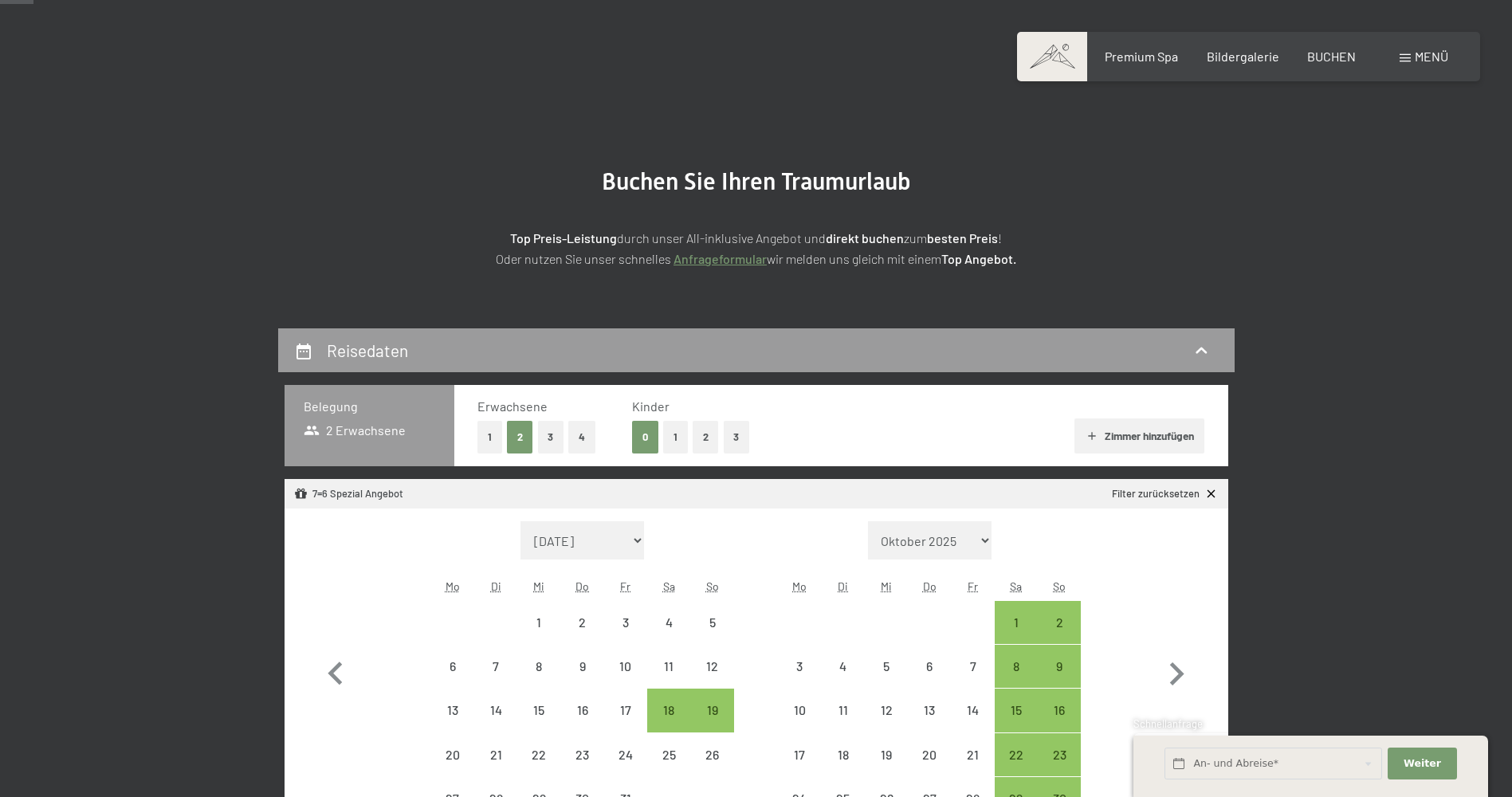
scroll to position [133, 0]
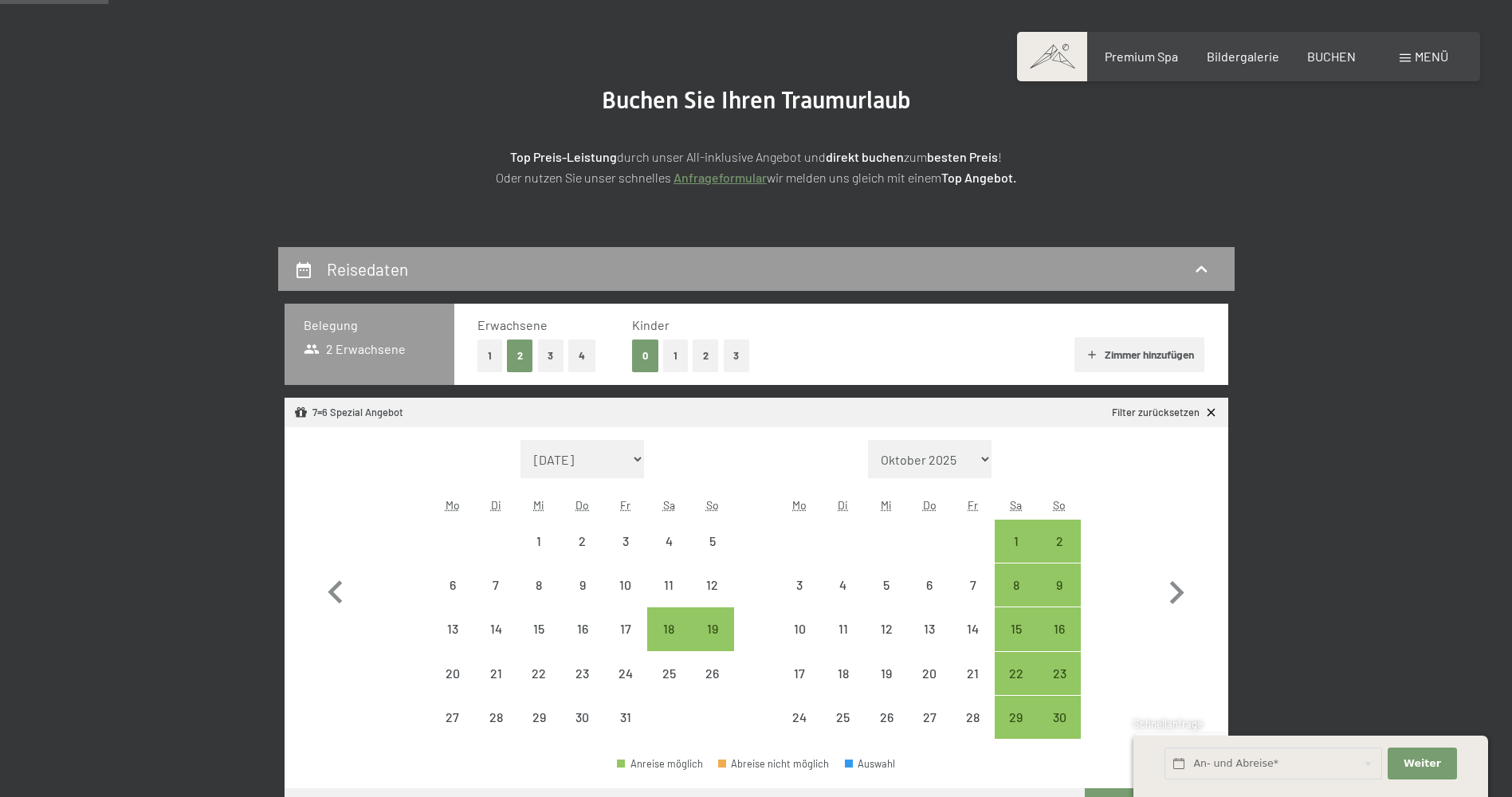
click at [986, 457] on select "Oktober 2025 [DATE] Dezember 2025 Januar 2026 Februar 2026 März 2026 [DATE] Mai…" at bounding box center [930, 459] width 125 height 38
select select "[DATE]"
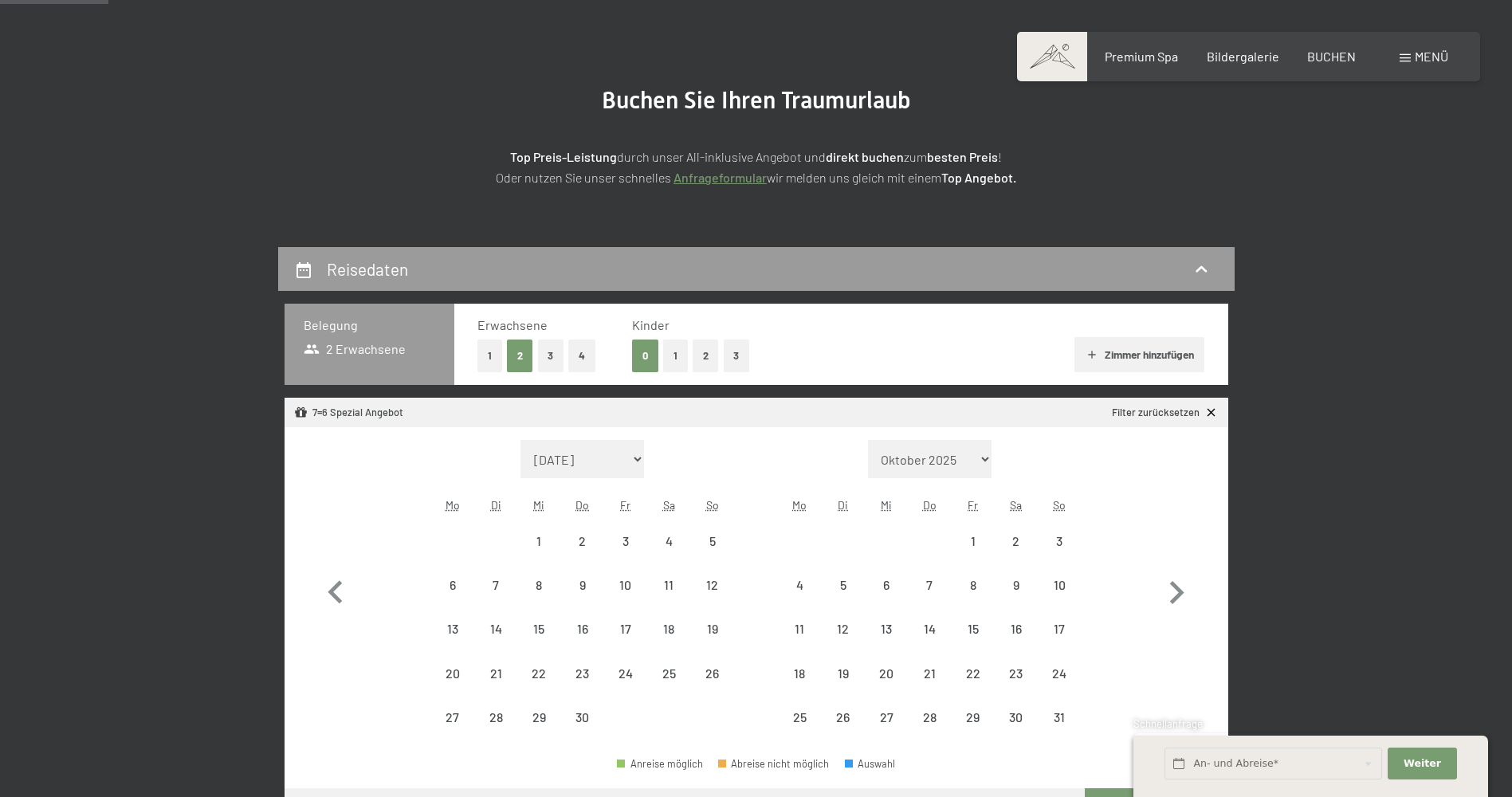
select select "[DATE]"
click at [1055, 629] on div "17" at bounding box center [1059, 643] width 40 height 40
click at [1055, 629] on div "17" at bounding box center [1059, 643] width 40 height 40
select select "[DATE]"
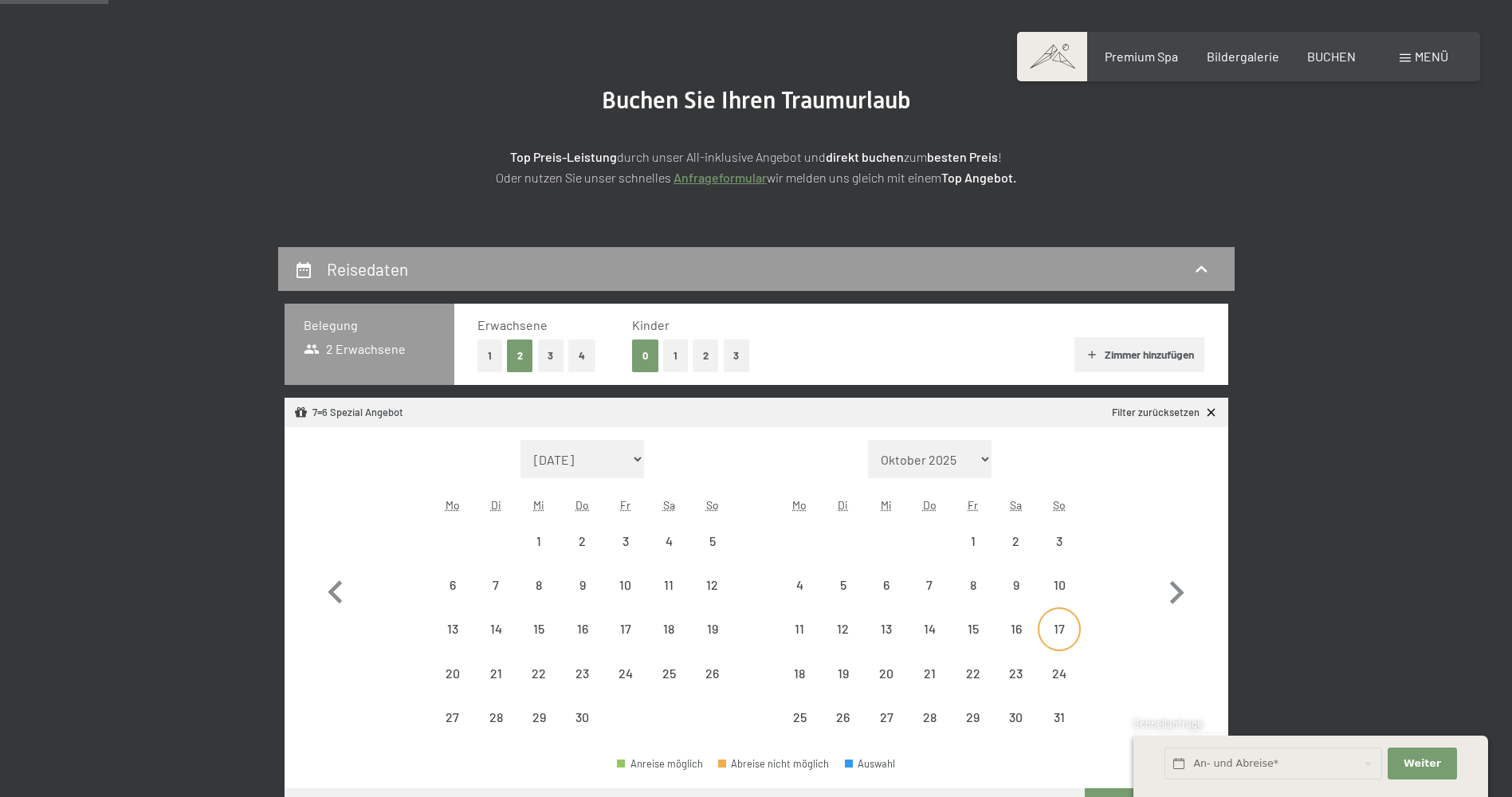
select select "[DATE]"
click at [1048, 628] on div "17" at bounding box center [1059, 643] width 40 height 40
select select "[DATE]"
click at [1056, 673] on div "24" at bounding box center [1059, 687] width 40 height 40
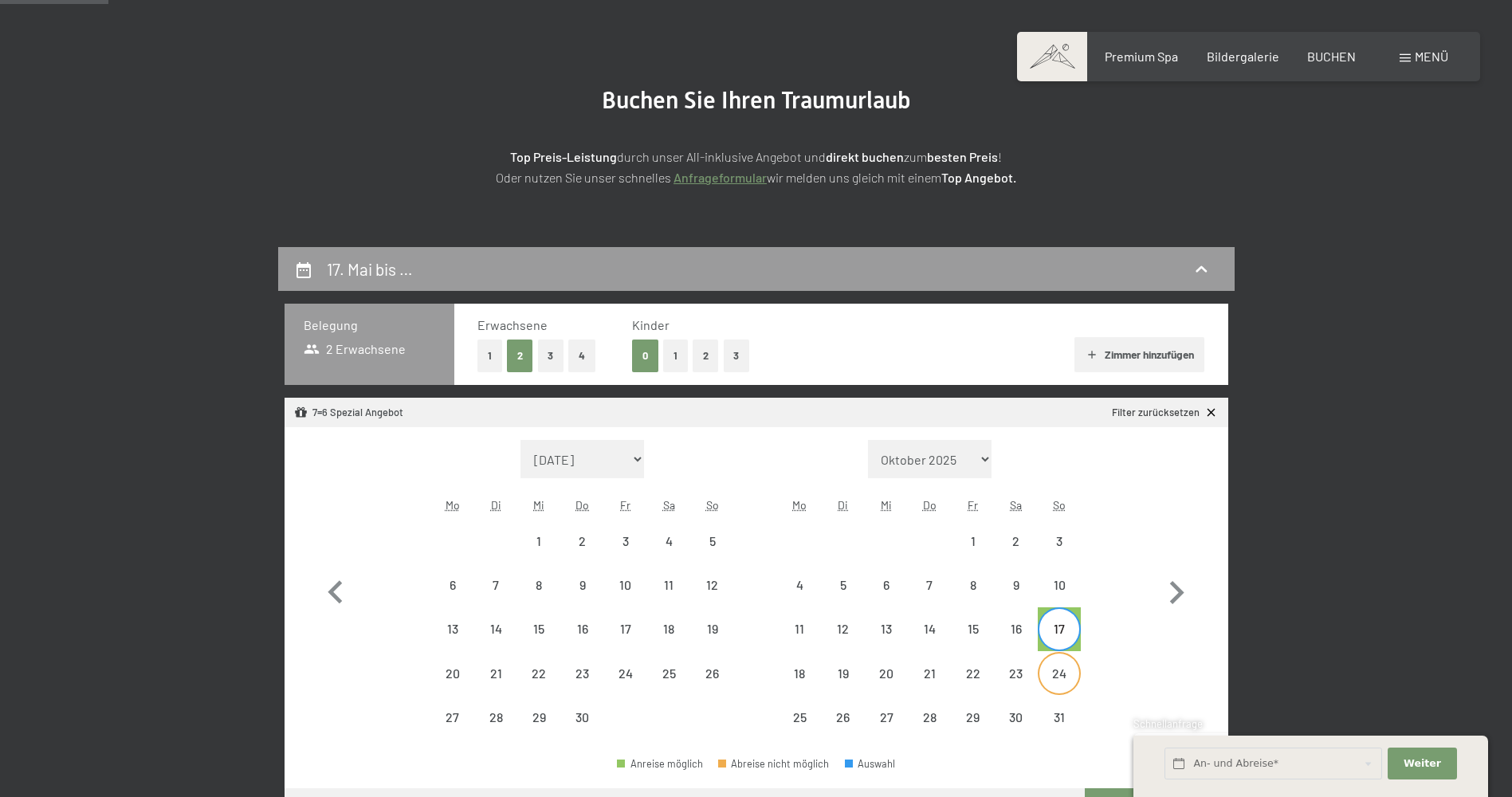
select select "[DATE]"
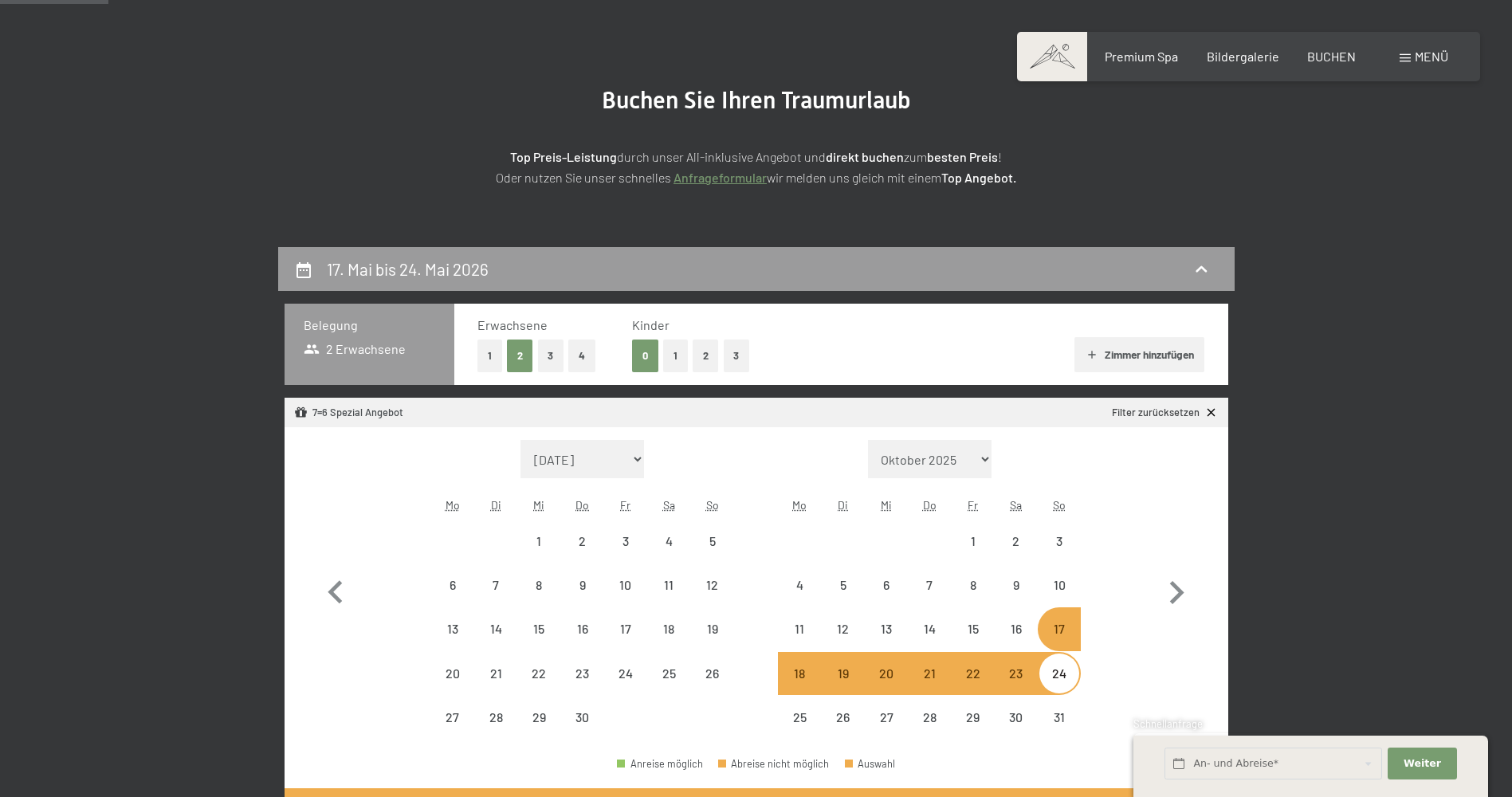
select select "[DATE]"
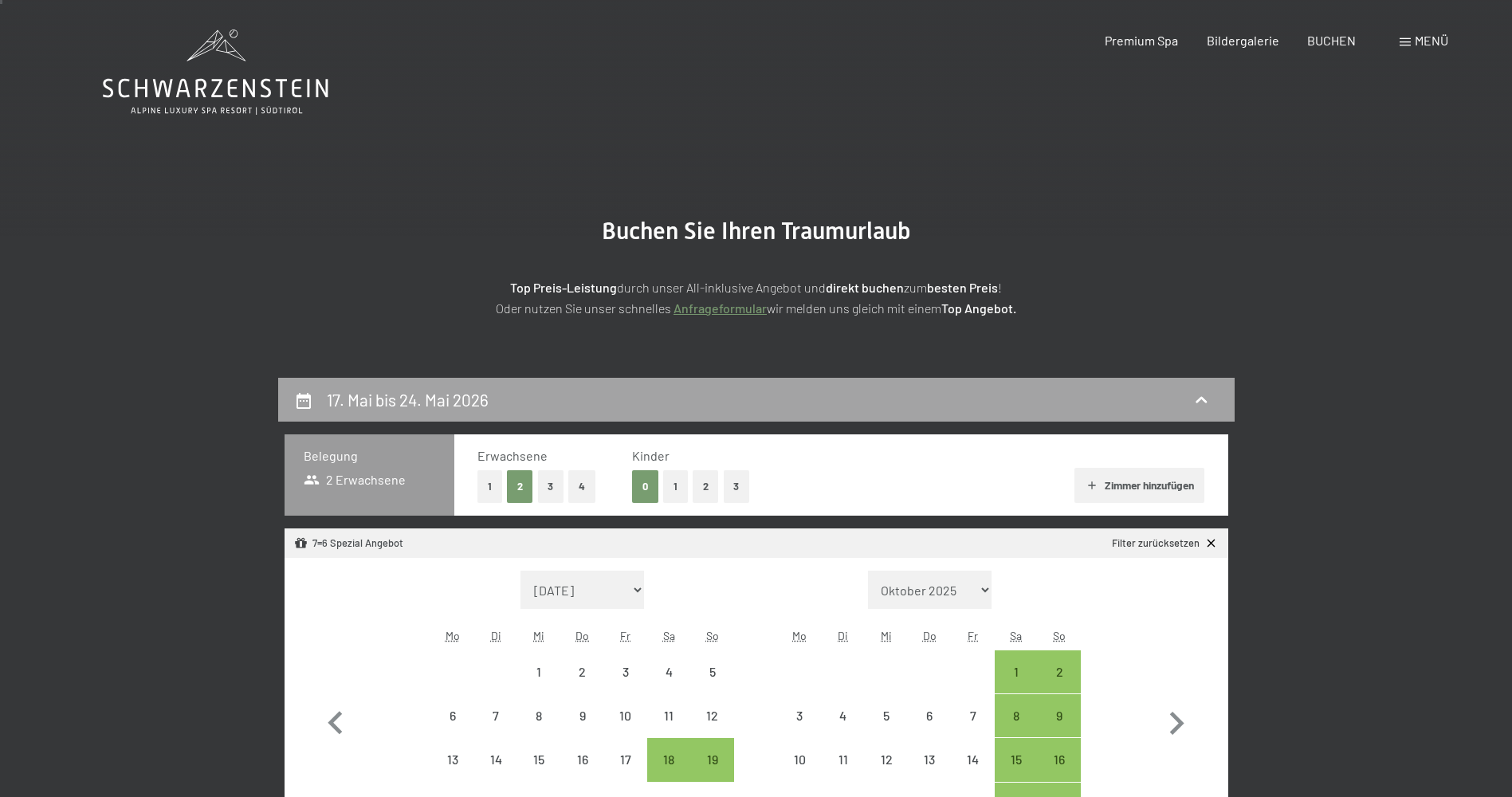
scroll to position [0, 0]
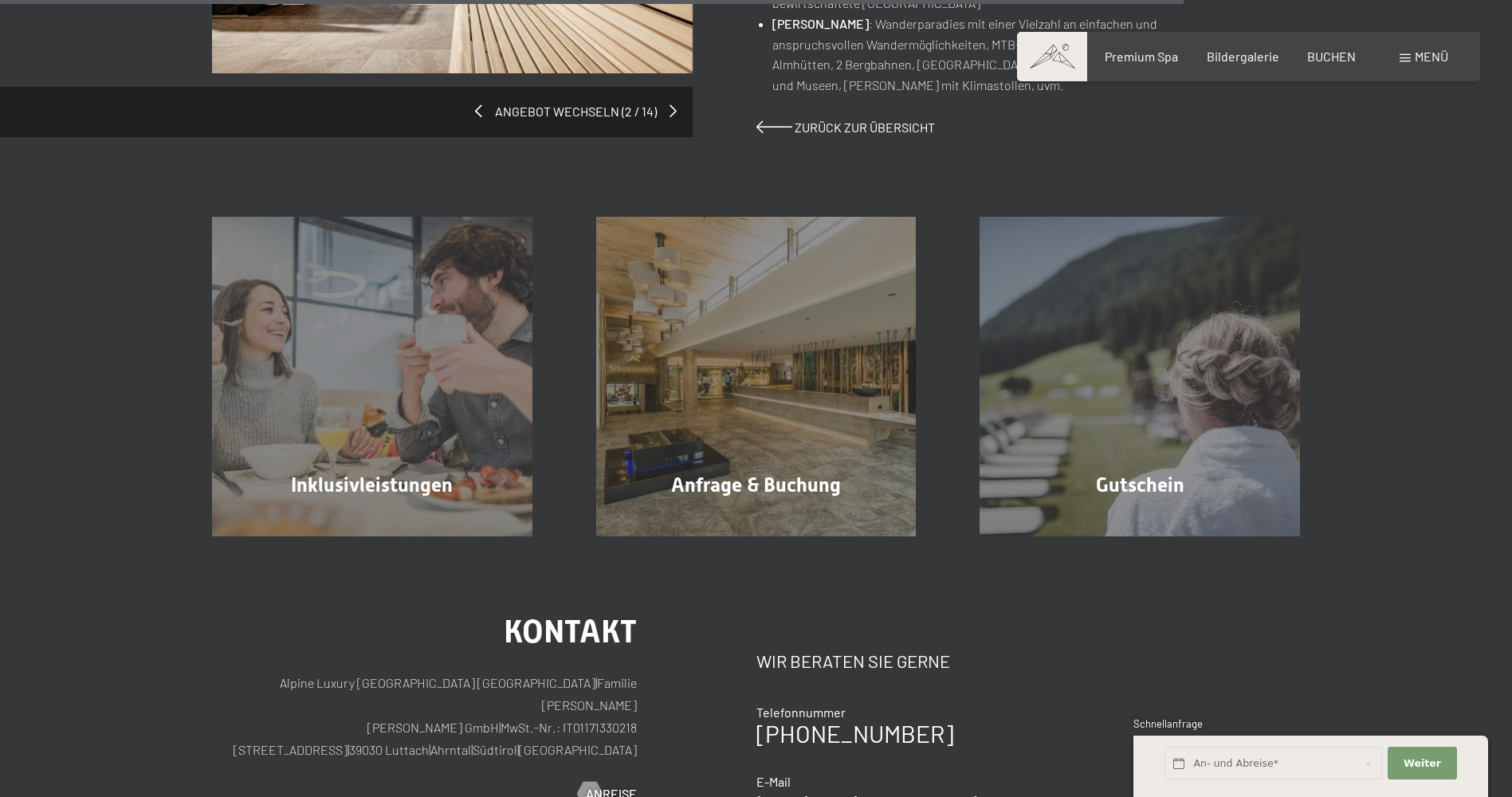
scroll to position [1648, 0]
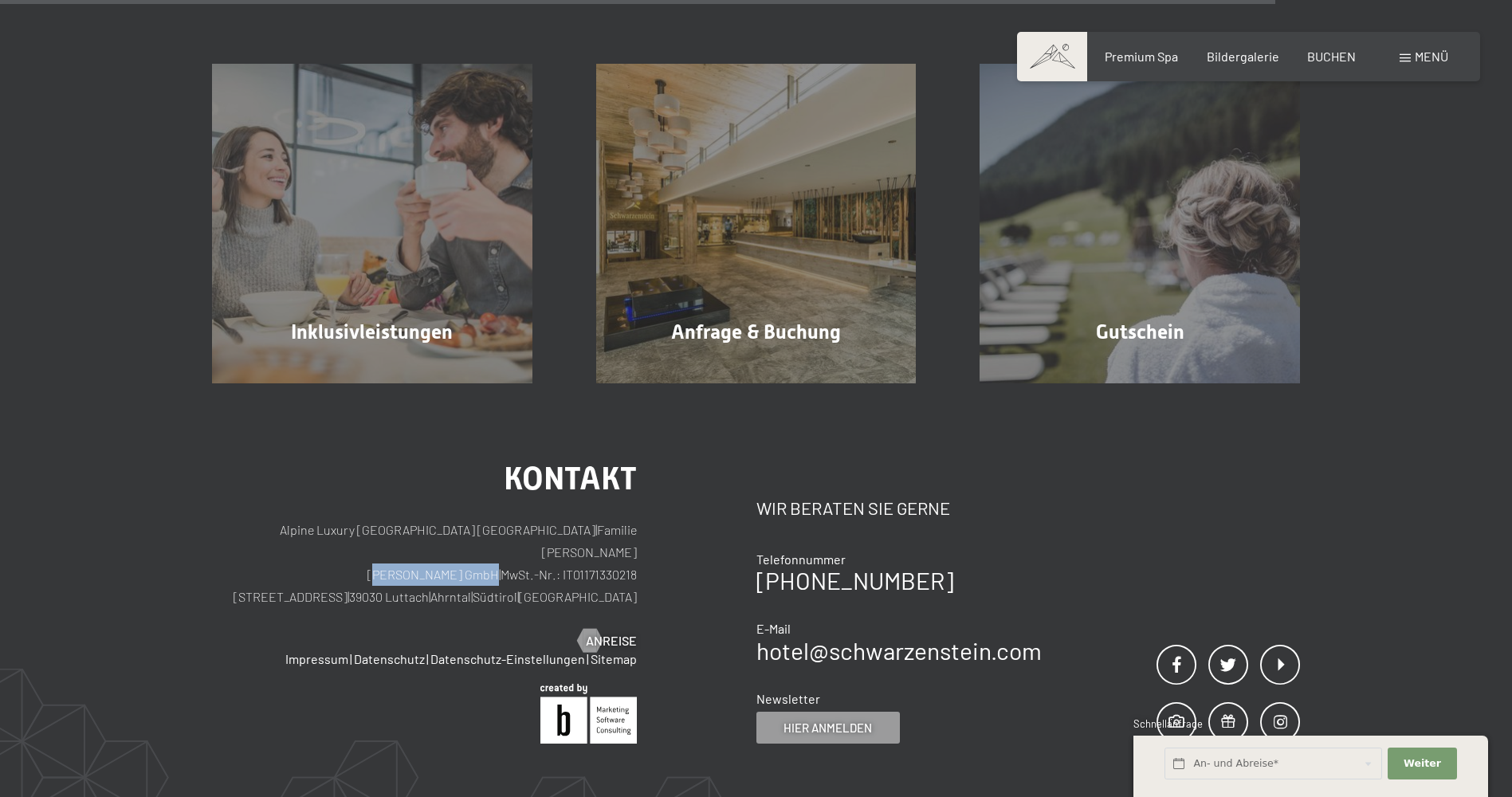
drag, startPoint x: 351, startPoint y: 536, endPoint x: 458, endPoint y: 531, distance: 107.1
click at [458, 531] on p "Alpine Luxury [GEOGRAPHIC_DATA] SCHWARZENSTEIN | Familie [PERSON_NAME] [PERSON_…" at bounding box center [424, 563] width 425 height 90
drag, startPoint x: 458, startPoint y: 531, endPoint x: 444, endPoint y: 531, distance: 14.0
